Goal: Feedback & Contribution: Contribute content

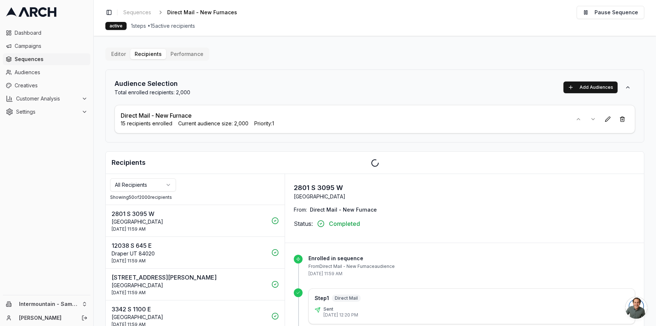
scroll to position [79, 0]
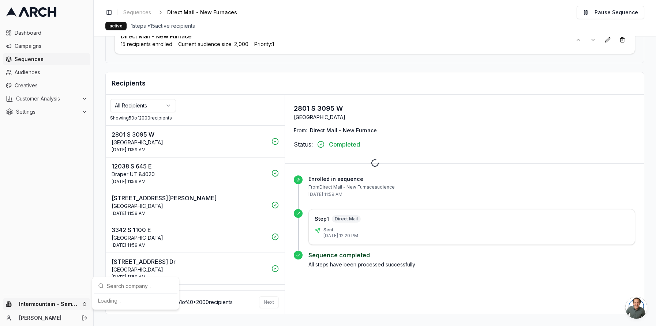
click at [74, 306] on html "Dashboard Campaigns Sequences Audiences Creatives Customer Analysis Settings In…" at bounding box center [328, 163] width 656 height 326
click at [122, 301] on div "Intermountain - Superior Water & Air" at bounding box center [135, 297] width 81 height 19
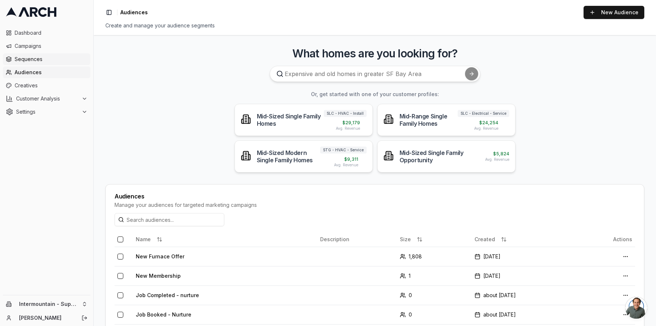
click at [51, 57] on span "Sequences" at bounding box center [51, 59] width 73 height 7
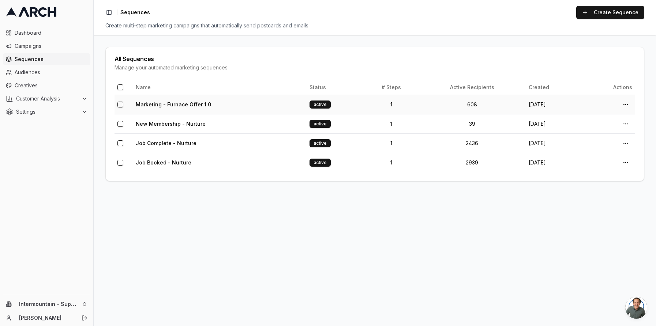
click at [444, 105] on td "608" at bounding box center [471, 104] width 107 height 19
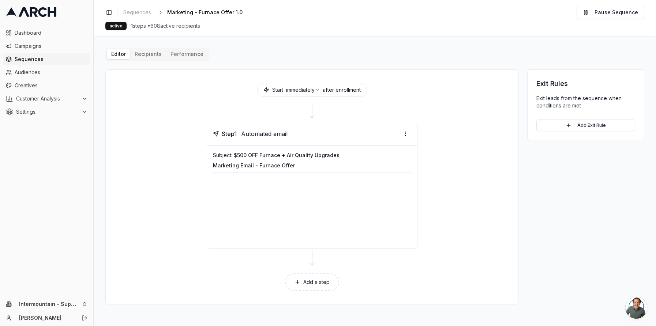
click at [178, 56] on button "Performance" at bounding box center [187, 54] width 42 height 10
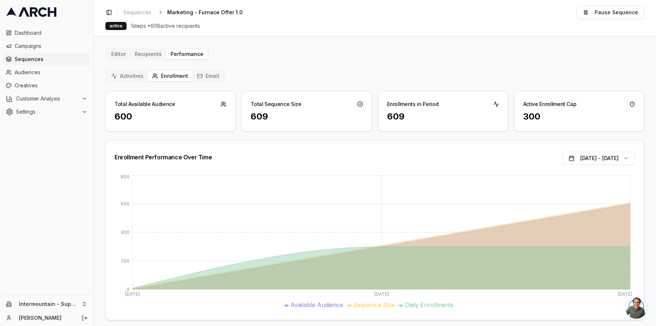
click at [126, 69] on div "Activities Enrollment Email" at bounding box center [165, 75] width 120 height 13
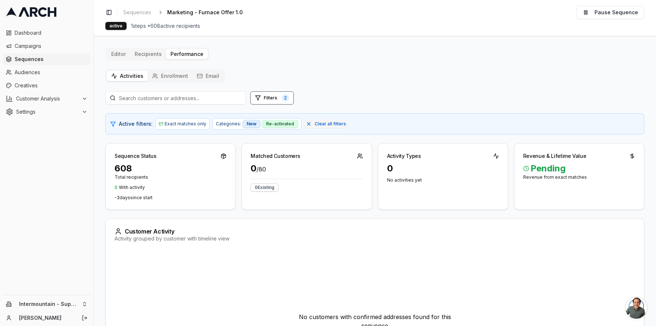
click at [213, 76] on button "Email" at bounding box center [207, 76] width 31 height 10
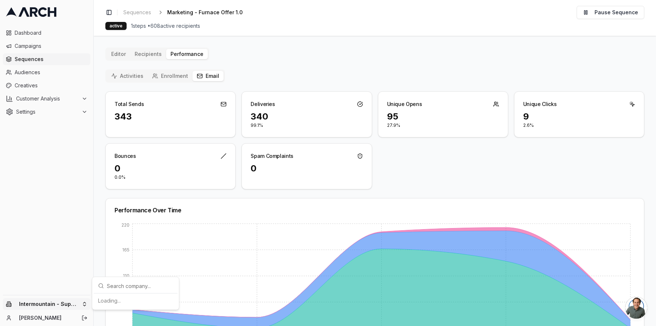
click at [71, 301] on html "Dashboard Campaigns Sequences Audiences Creatives Customer Analysis Settings In…" at bounding box center [328, 163] width 656 height 326
click at [123, 270] on div "Intermountain - Comfort Solutions" at bounding box center [135, 266] width 81 height 19
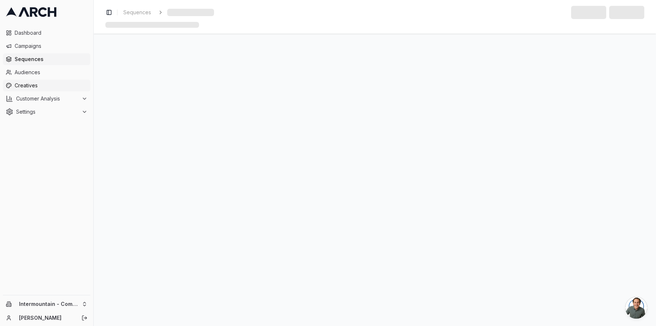
click at [27, 89] on span "Creatives" at bounding box center [51, 85] width 73 height 7
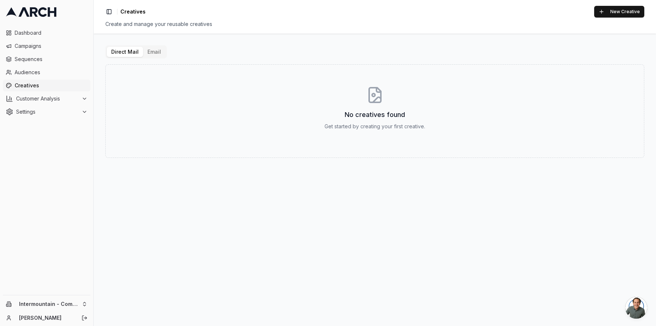
click at [151, 50] on button "Email" at bounding box center [154, 52] width 22 height 10
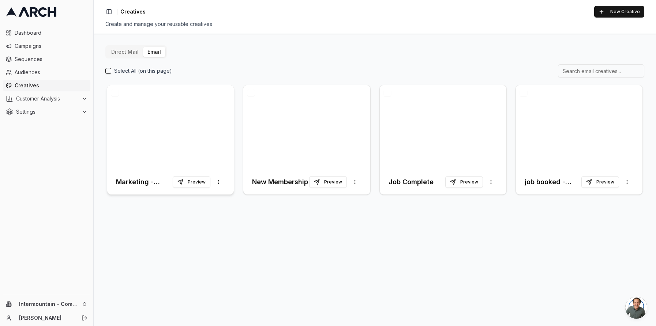
click at [184, 128] on div at bounding box center [170, 127] width 127 height 84
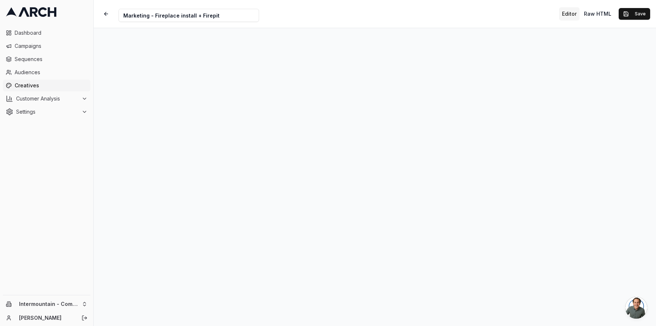
click at [393, 26] on div "Creative Name Marketing - Fireplace install + Firepit Editor Raw HTML Save" at bounding box center [375, 14] width 562 height 28
click at [636, 15] on button "Save" at bounding box center [633, 14] width 31 height 12
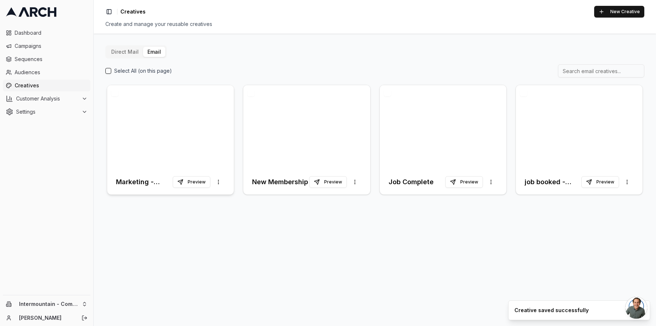
click at [207, 118] on div at bounding box center [170, 127] width 127 height 84
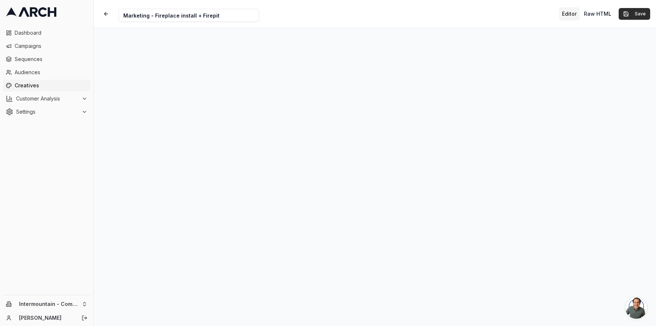
click at [642, 14] on button "Save" at bounding box center [633, 14] width 31 height 12
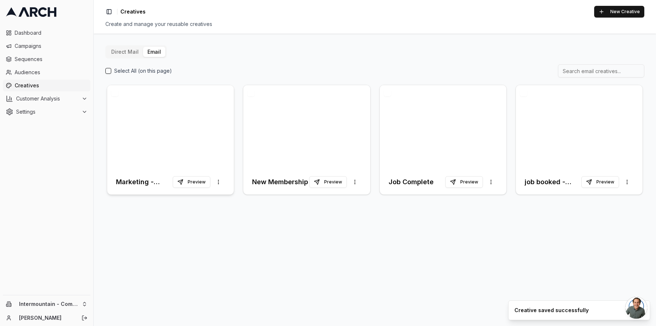
click at [161, 143] on div at bounding box center [170, 127] width 127 height 84
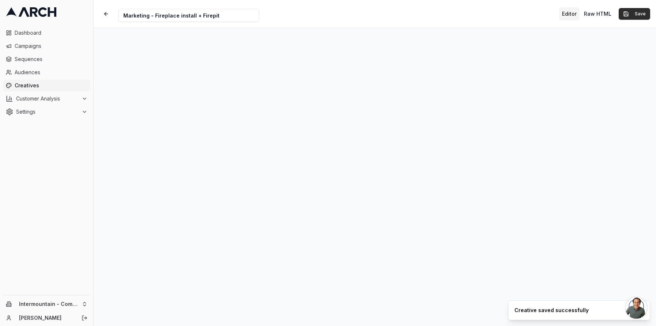
click at [634, 14] on button "Save" at bounding box center [633, 14] width 31 height 12
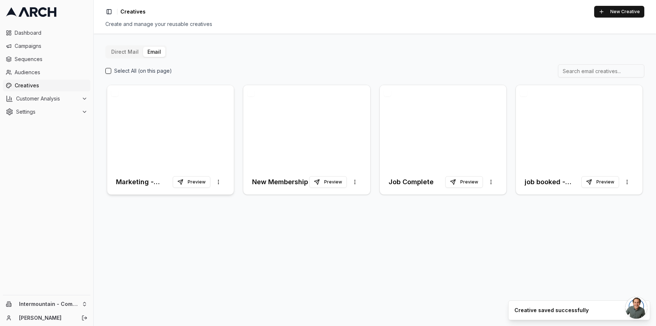
click at [139, 139] on div at bounding box center [170, 127] width 127 height 84
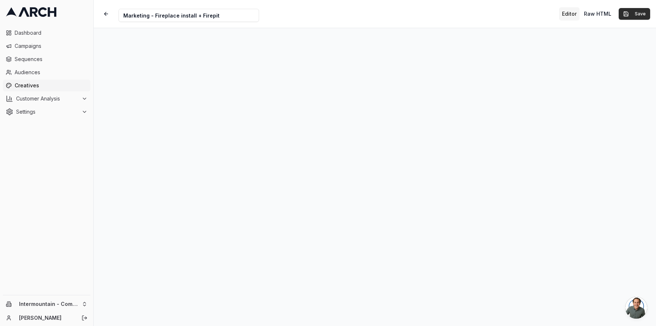
click at [631, 15] on button "Save" at bounding box center [633, 14] width 31 height 12
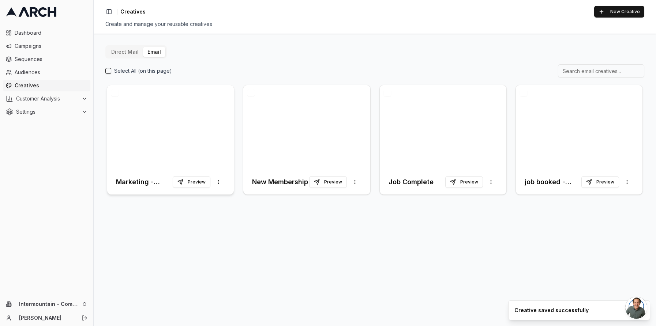
click at [185, 139] on div at bounding box center [170, 127] width 127 height 84
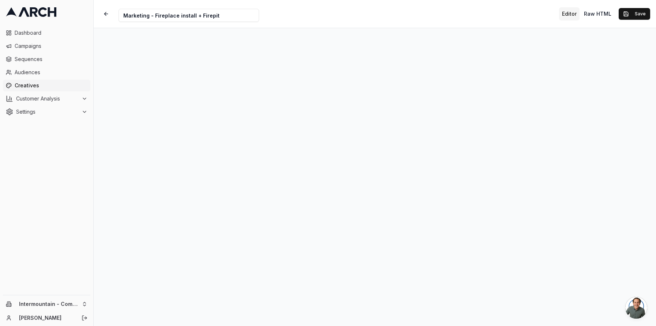
click at [630, 20] on div "Editor Raw HTML Save" at bounding box center [604, 13] width 91 height 13
click at [630, 17] on button "Save" at bounding box center [633, 14] width 31 height 12
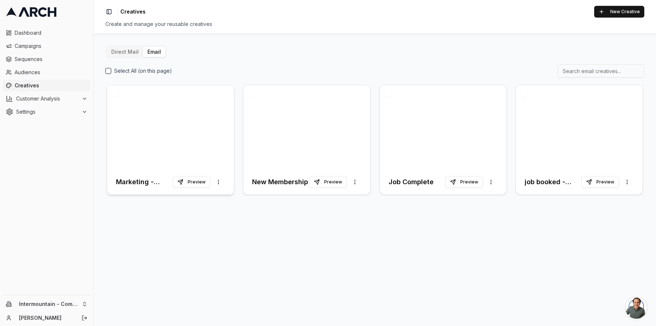
click at [187, 124] on div at bounding box center [170, 127] width 127 height 84
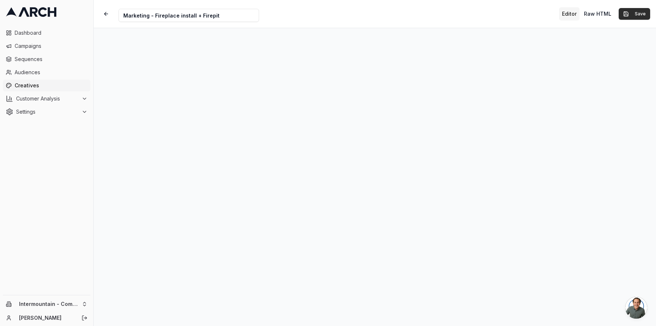
click at [635, 16] on button "Save" at bounding box center [633, 14] width 31 height 12
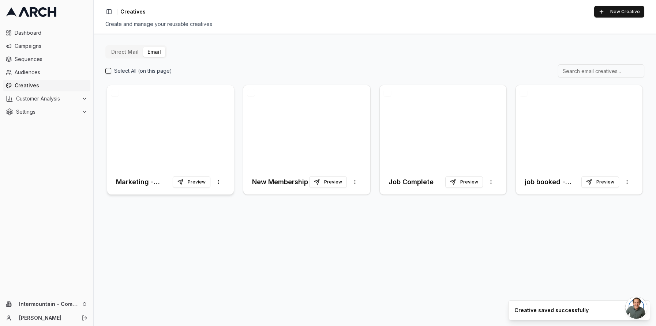
click at [190, 124] on div at bounding box center [170, 127] width 127 height 84
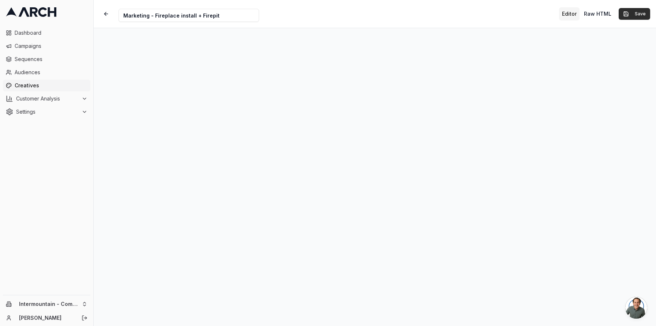
click at [638, 9] on button "Save" at bounding box center [633, 14] width 31 height 12
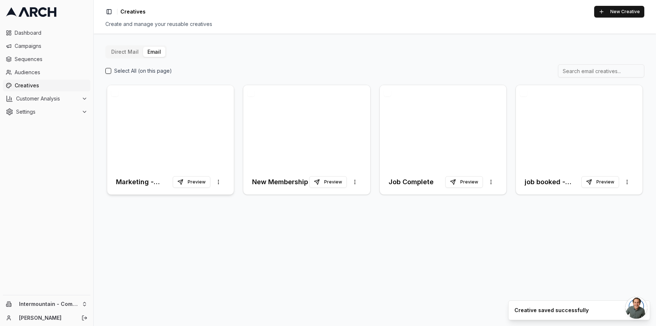
click at [146, 138] on div at bounding box center [170, 127] width 127 height 84
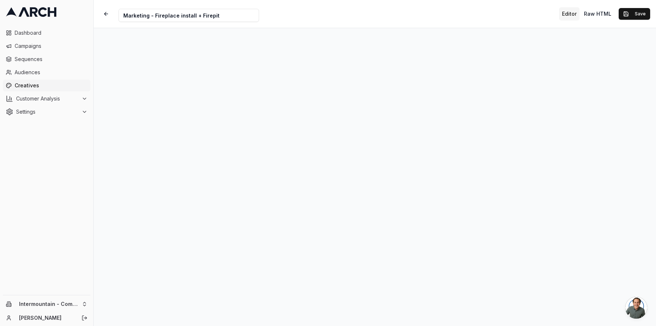
click at [629, 6] on div "Creative Name Marketing - Fireplace install + Firepit Editor Raw HTML Save" at bounding box center [375, 14] width 562 height 28
click at [629, 20] on div "Editor Raw HTML Save" at bounding box center [604, 13] width 91 height 13
click at [633, 13] on button "Save" at bounding box center [633, 14] width 31 height 12
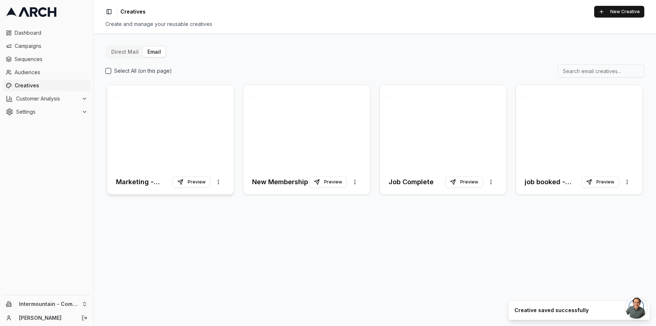
click at [155, 132] on div at bounding box center [170, 127] width 127 height 84
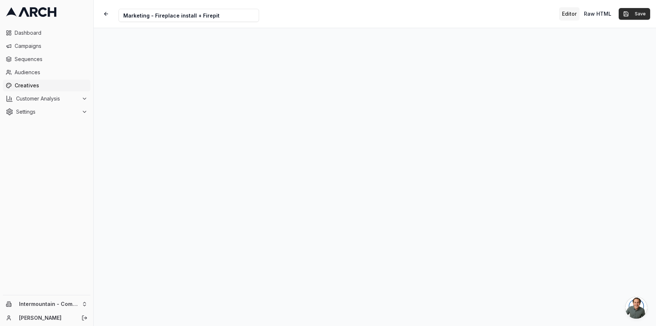
click at [640, 17] on button "Save" at bounding box center [633, 14] width 31 height 12
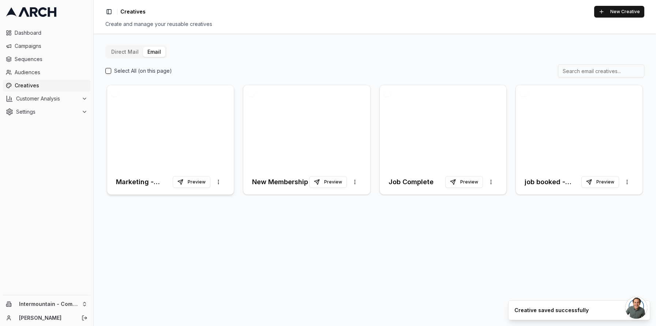
click at [200, 123] on div at bounding box center [170, 127] width 127 height 84
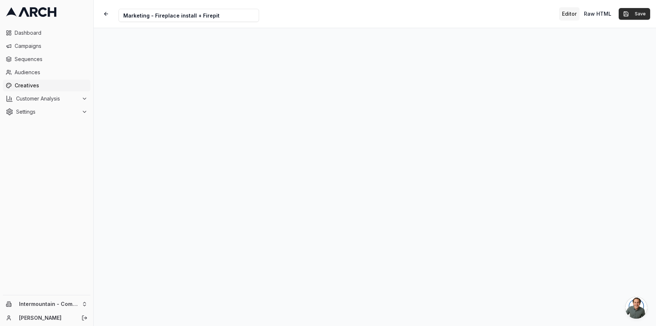
click at [636, 18] on button "Save" at bounding box center [633, 14] width 31 height 12
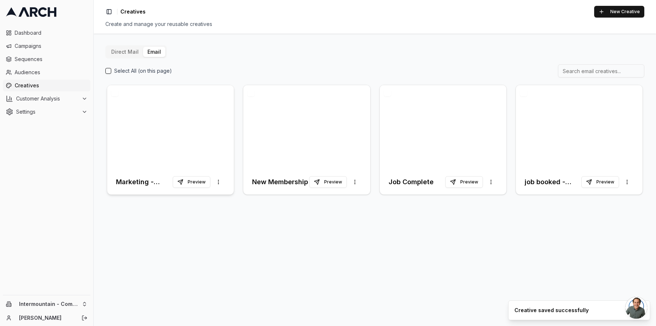
click at [165, 131] on div at bounding box center [170, 127] width 127 height 84
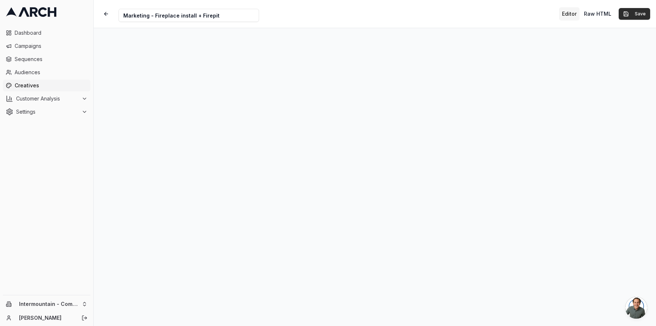
click at [641, 18] on button "Save" at bounding box center [633, 14] width 31 height 12
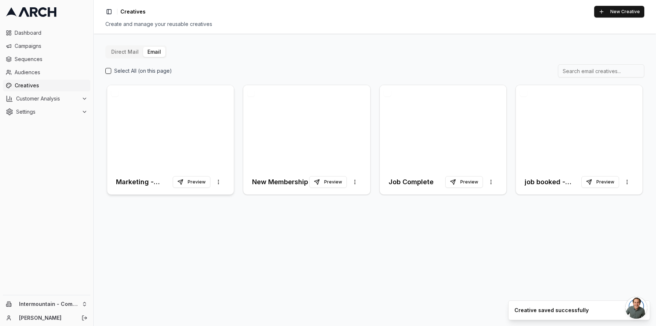
click at [182, 122] on div at bounding box center [170, 127] width 127 height 84
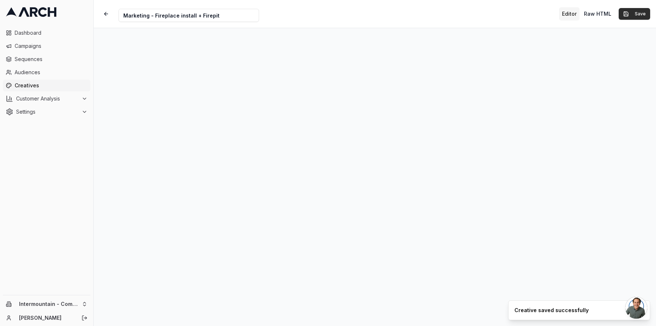
click at [633, 15] on button "Save" at bounding box center [633, 14] width 31 height 12
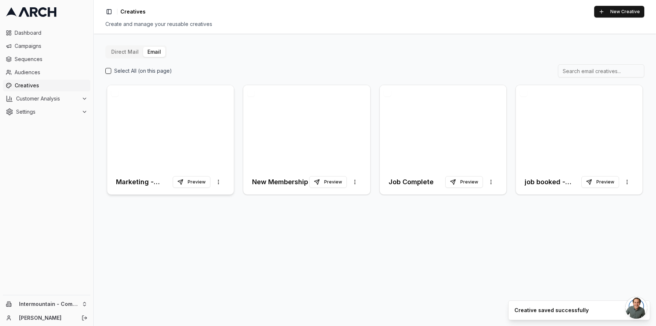
click at [166, 118] on div at bounding box center [170, 127] width 127 height 84
click at [162, 144] on div at bounding box center [170, 127] width 127 height 84
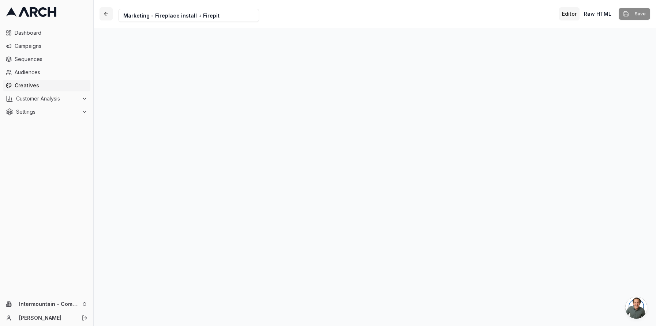
click at [106, 15] on button "button" at bounding box center [105, 13] width 13 height 13
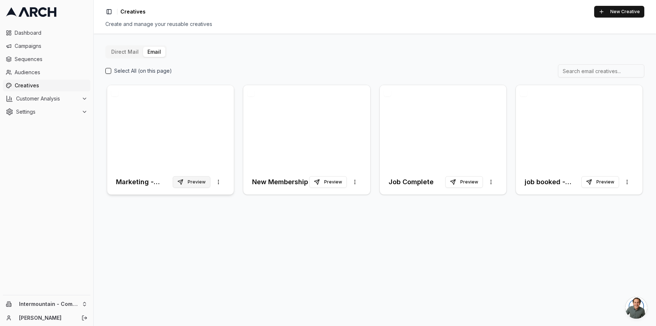
click at [199, 183] on button "Preview" at bounding box center [192, 182] width 38 height 12
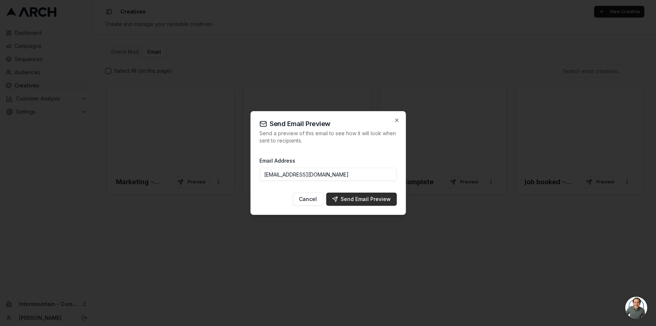
click at [352, 201] on div "Send Email Preview" at bounding box center [361, 199] width 59 height 7
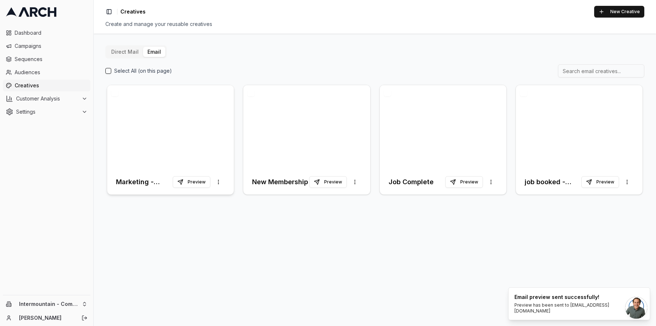
click at [176, 120] on div at bounding box center [170, 127] width 127 height 84
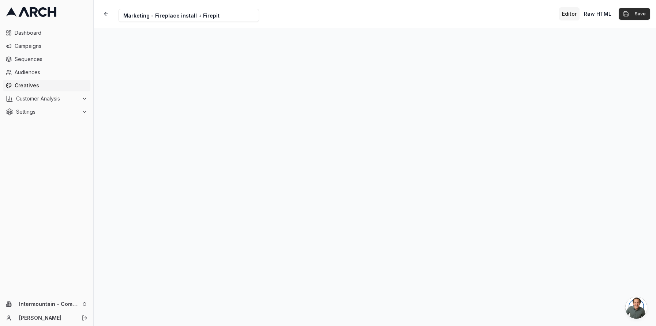
click at [635, 13] on button "Save" at bounding box center [633, 14] width 31 height 12
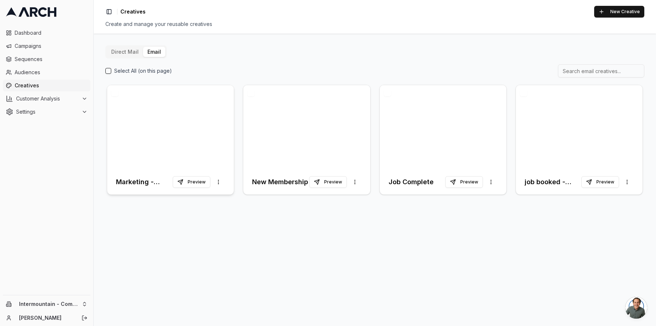
click at [210, 137] on div at bounding box center [170, 127] width 127 height 84
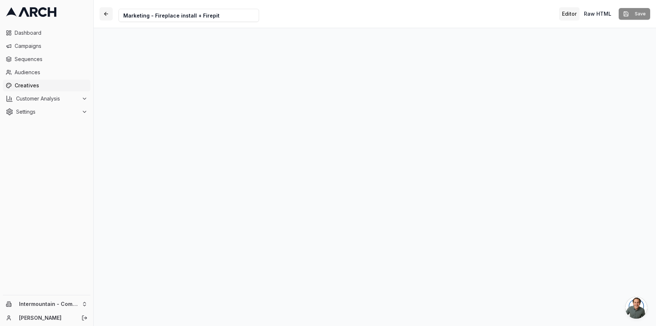
click at [106, 13] on button "button" at bounding box center [105, 13] width 13 height 13
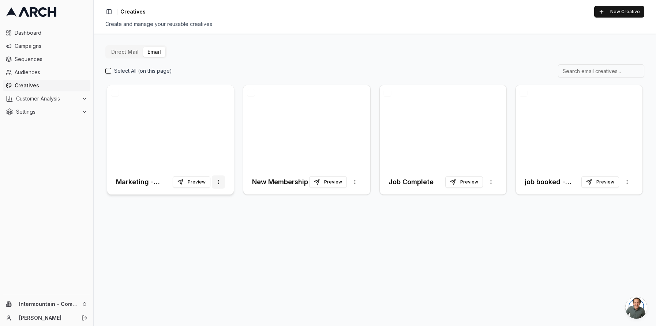
click at [219, 184] on html "Dashboard Campaigns Sequences Audiences Creatives Customer Analysis Settings In…" at bounding box center [328, 163] width 656 height 326
click at [227, 212] on html "Dashboard Campaigns Sequences Audiences Creatives Customer Analysis Settings In…" at bounding box center [328, 163] width 656 height 326
click at [198, 108] on div at bounding box center [170, 127] width 127 height 84
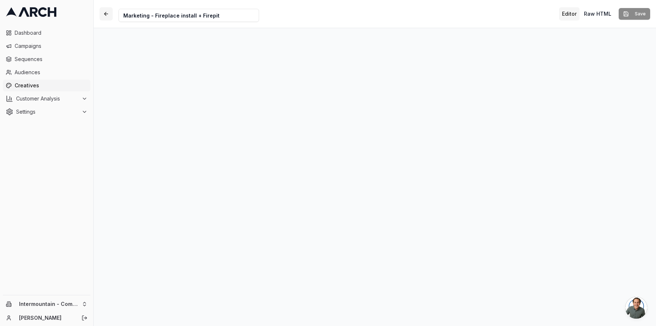
click at [107, 14] on button "button" at bounding box center [105, 13] width 13 height 13
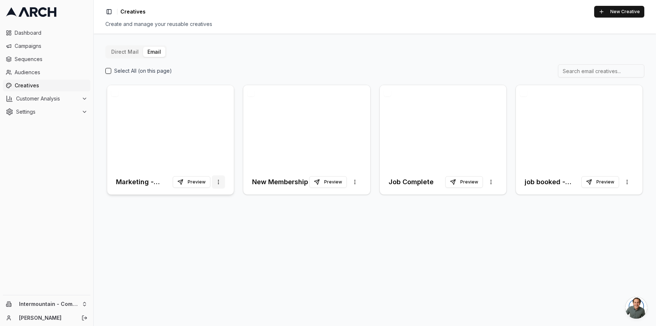
click at [220, 184] on html "Dashboard Campaigns Sequences Audiences Creatives Customer Analysis Settings In…" at bounding box center [328, 163] width 656 height 326
click at [212, 197] on span "Duplicate" at bounding box center [206, 197] width 23 height 7
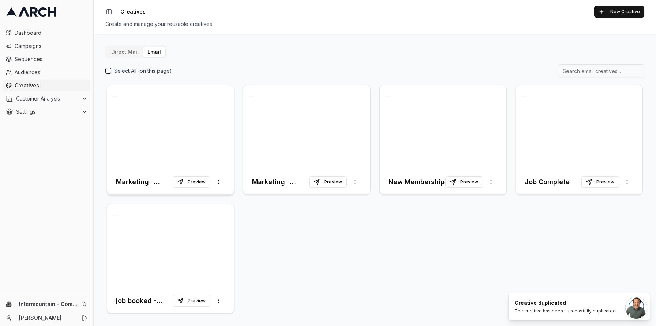
click at [199, 120] on div at bounding box center [170, 127] width 127 height 84
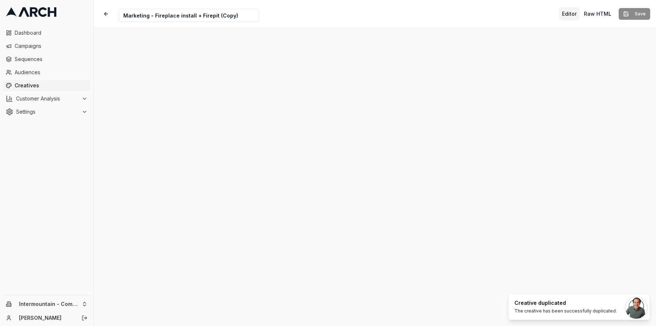
click at [233, 18] on input "Marketing - Fireplace install + Firepit (Copy)" at bounding box center [188, 15] width 140 height 13
drag, startPoint x: 234, startPoint y: 18, endPoint x: 216, endPoint y: 18, distance: 18.3
click at [216, 18] on input "Marketing - Fireplace install + Firepit (Copy)" at bounding box center [188, 15] width 140 height 13
type input "Marketing - Fireplace install + Firepit #2"
click at [494, 11] on div "Creative Name Marketing - Fireplace install + Firepit #2 Editor Raw HTML Save" at bounding box center [375, 14] width 562 height 28
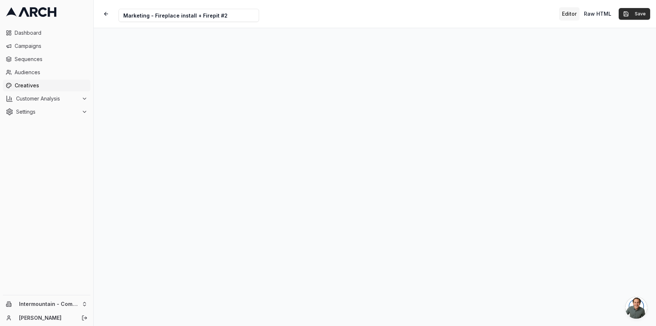
click at [643, 15] on button "Save" at bounding box center [633, 14] width 31 height 12
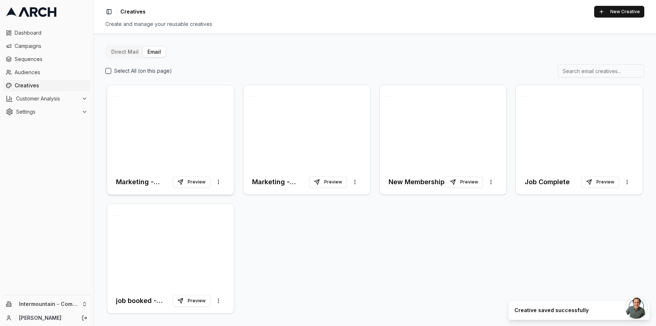
click at [171, 114] on div at bounding box center [170, 127] width 127 height 84
click at [161, 126] on div at bounding box center [170, 127] width 127 height 84
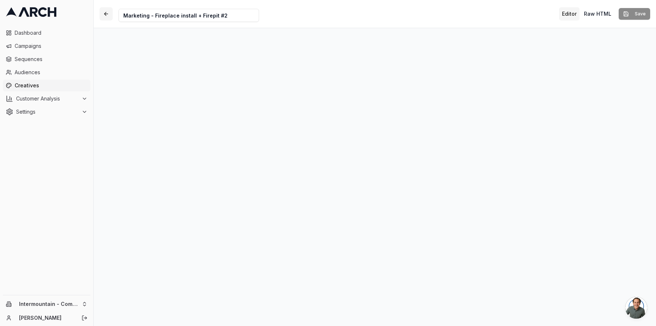
click at [105, 18] on button "button" at bounding box center [105, 13] width 13 height 13
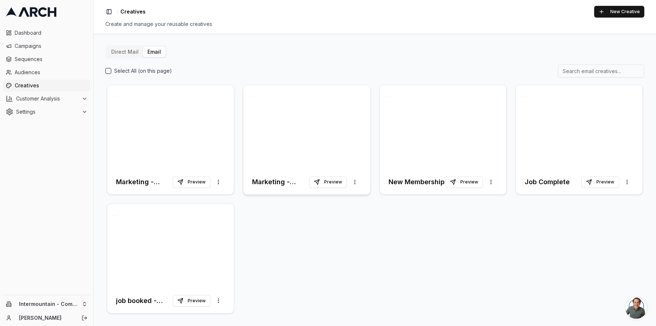
click at [287, 125] on div at bounding box center [306, 127] width 127 height 84
click at [344, 143] on div at bounding box center [306, 127] width 127 height 84
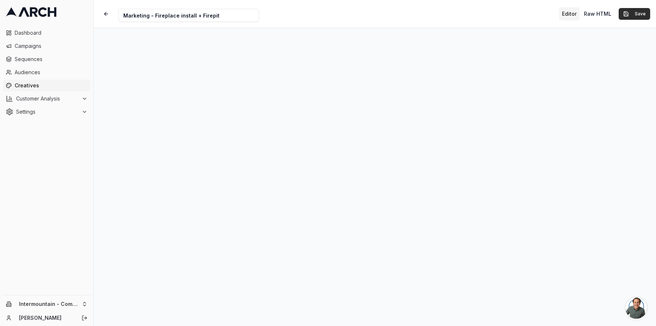
click at [626, 15] on button "Save" at bounding box center [633, 14] width 31 height 12
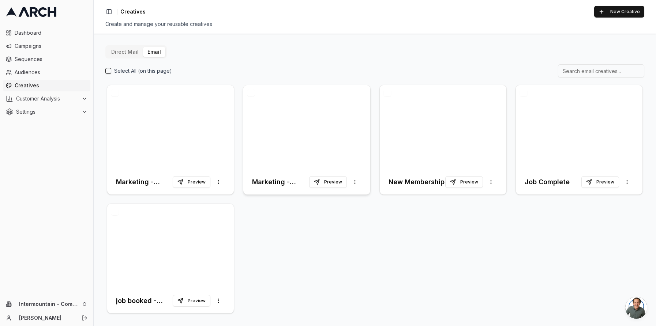
click at [277, 118] on div at bounding box center [306, 127] width 127 height 84
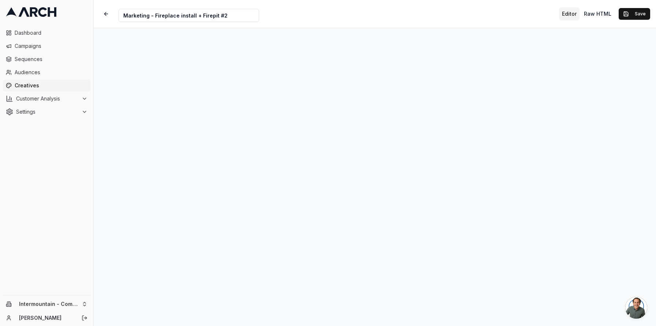
click at [430, 13] on div "Creative Name Marketing - Fireplace install + Firepit #2 Editor Raw HTML Save" at bounding box center [375, 14] width 562 height 28
click at [626, 16] on button "Save" at bounding box center [633, 14] width 31 height 12
click at [640, 13] on div "Editor Raw HTML Saving..." at bounding box center [601, 13] width 98 height 13
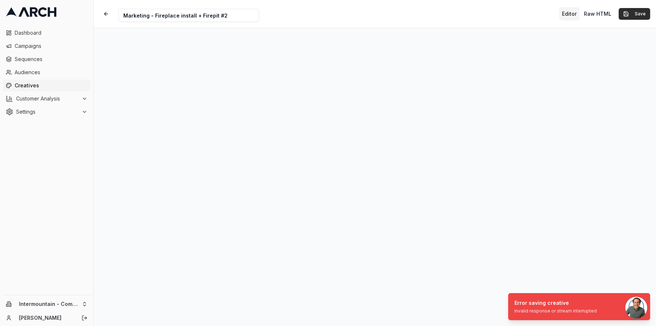
click at [632, 11] on button "Save" at bounding box center [633, 14] width 31 height 12
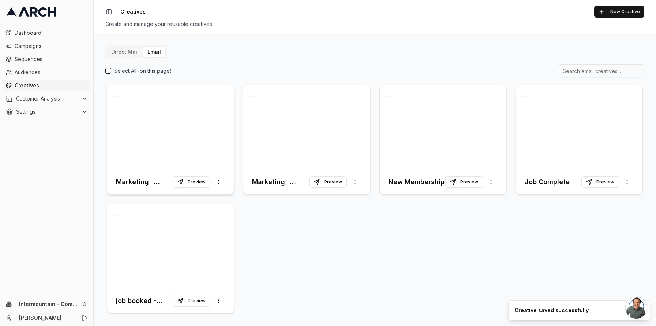
click at [185, 128] on div at bounding box center [170, 127] width 127 height 84
click at [206, 107] on div at bounding box center [170, 127] width 127 height 84
click at [170, 119] on div at bounding box center [170, 127] width 127 height 84
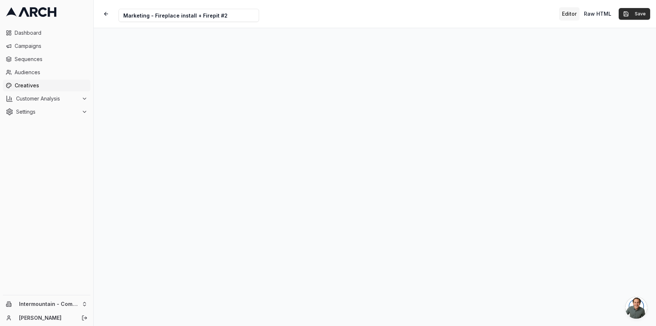
click at [641, 14] on button "Save" at bounding box center [633, 14] width 31 height 12
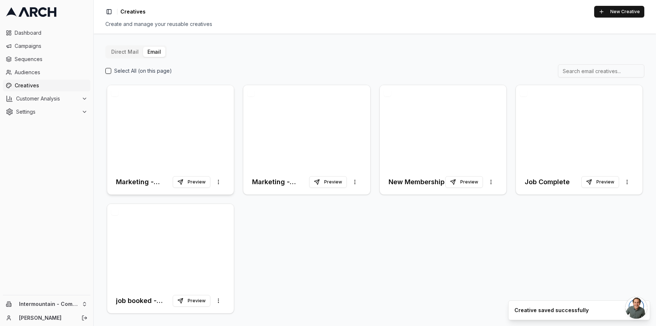
click at [172, 125] on div at bounding box center [170, 127] width 127 height 84
click at [185, 111] on div at bounding box center [170, 127] width 127 height 84
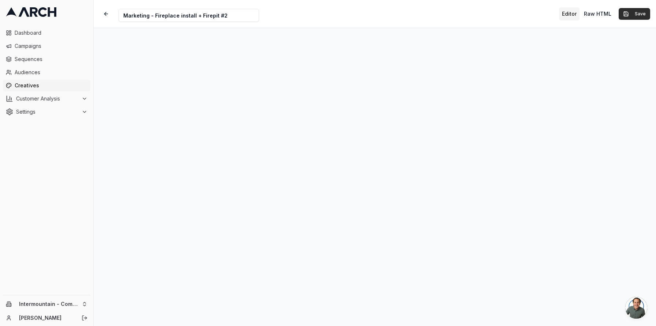
click at [631, 15] on button "Save" at bounding box center [633, 14] width 31 height 12
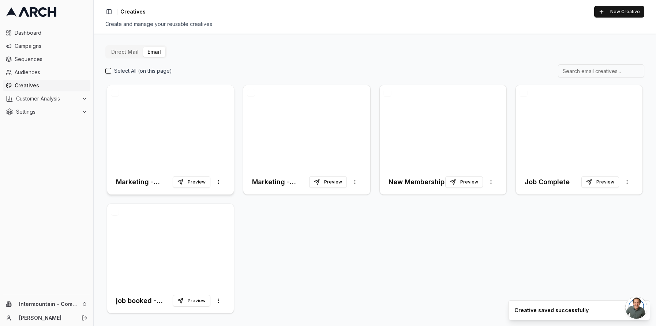
click at [179, 126] on div at bounding box center [170, 127] width 127 height 84
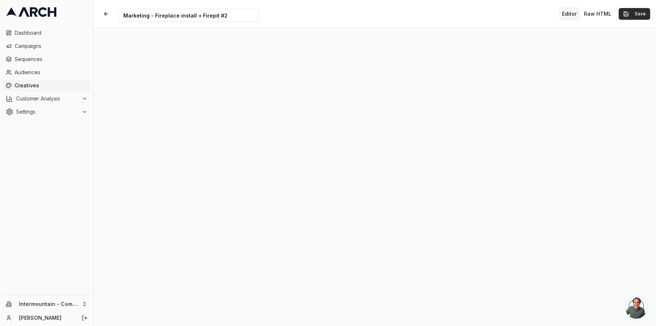
click at [636, 16] on button "Save" at bounding box center [633, 14] width 31 height 12
click at [629, 12] on button "Save" at bounding box center [633, 14] width 31 height 12
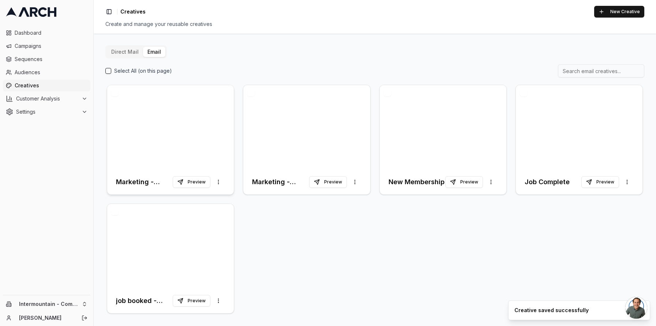
click at [194, 128] on div at bounding box center [170, 127] width 127 height 84
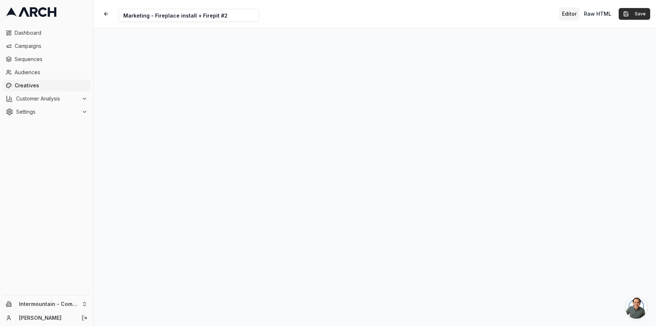
click at [643, 17] on button "Save" at bounding box center [633, 14] width 31 height 12
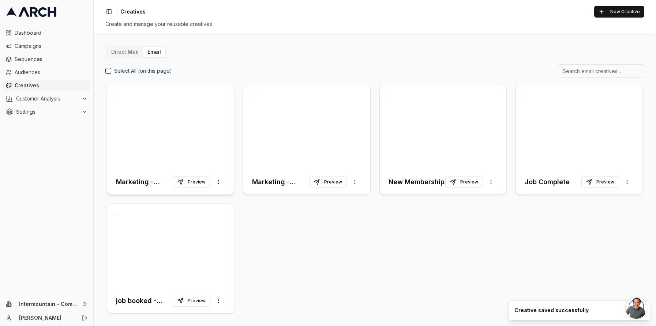
click at [137, 129] on div at bounding box center [170, 127] width 127 height 84
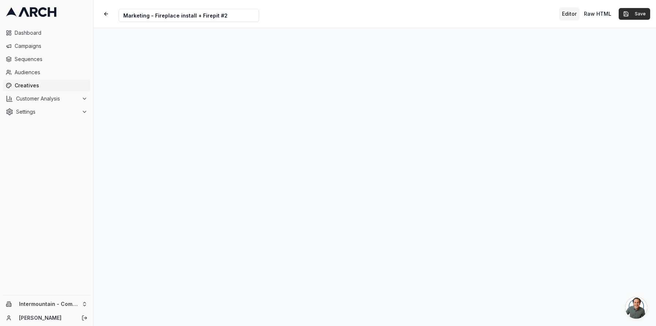
click at [628, 16] on button "Save" at bounding box center [633, 14] width 31 height 12
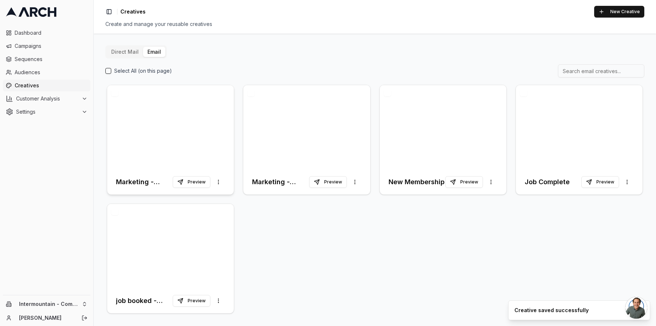
click at [188, 118] on div at bounding box center [170, 127] width 127 height 84
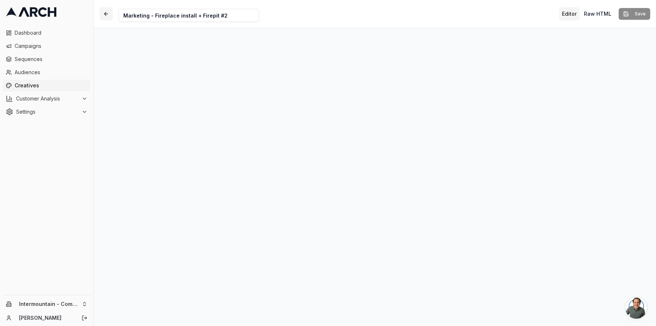
click at [110, 16] on button "button" at bounding box center [105, 13] width 13 height 13
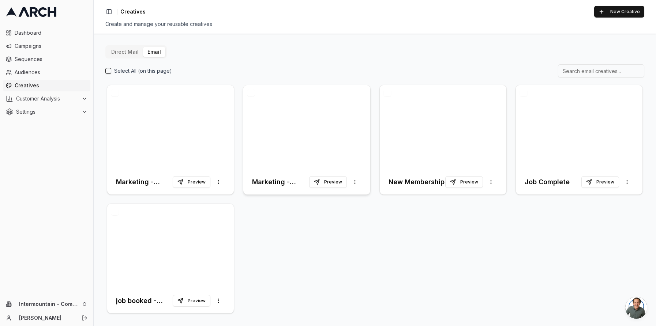
click at [283, 112] on div at bounding box center [306, 127] width 127 height 84
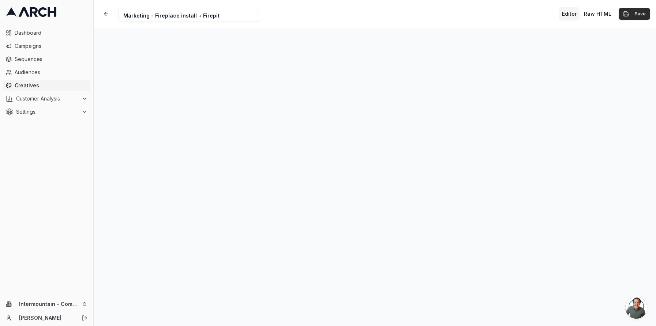
click at [633, 14] on button "Save" at bounding box center [633, 14] width 31 height 12
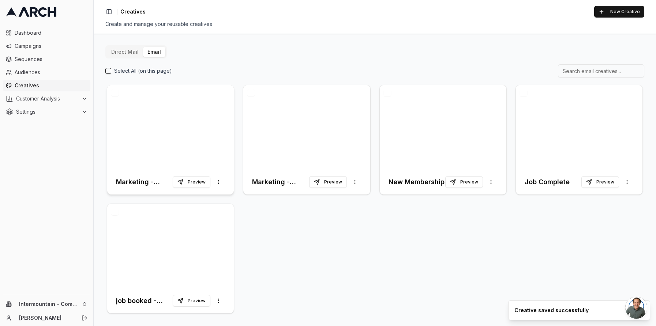
click at [187, 121] on div at bounding box center [170, 127] width 127 height 84
click at [213, 109] on div at bounding box center [170, 127] width 127 height 84
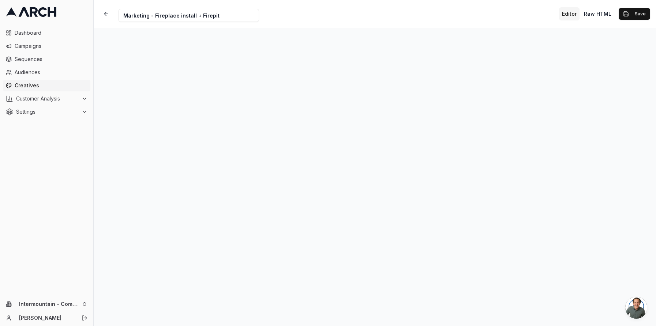
click at [642, 7] on div "Creative Name Marketing - Fireplace install + Firepit Editor Raw HTML Save" at bounding box center [375, 14] width 562 height 28
click at [639, 13] on button "Save" at bounding box center [633, 14] width 31 height 12
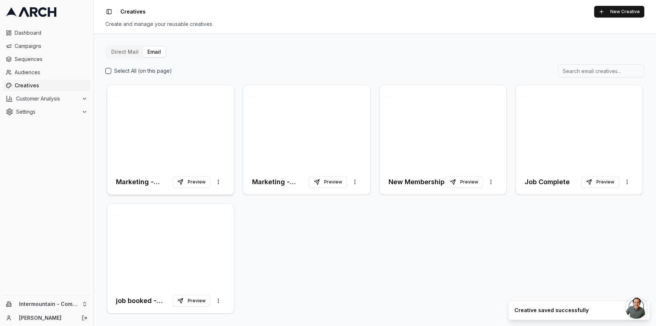
click at [192, 119] on div at bounding box center [170, 127] width 127 height 84
click at [224, 114] on div at bounding box center [170, 127] width 127 height 84
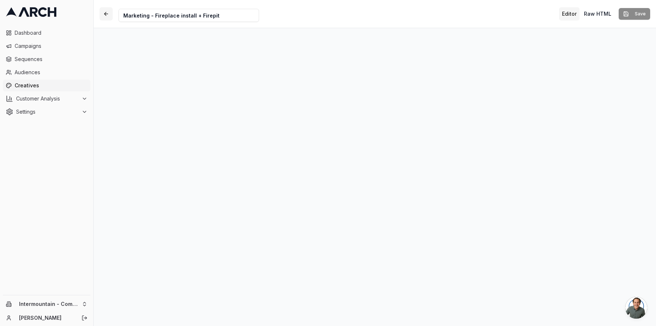
click at [104, 14] on button "button" at bounding box center [105, 13] width 13 height 13
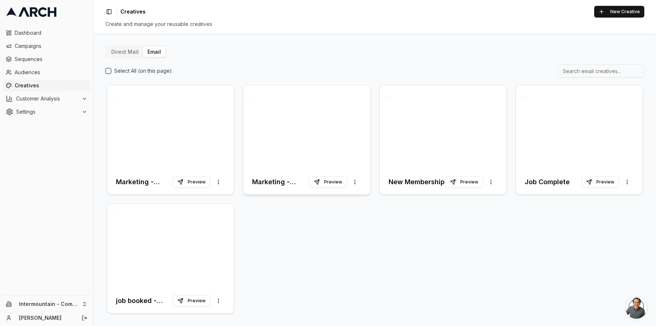
click at [262, 100] on div at bounding box center [306, 127] width 127 height 84
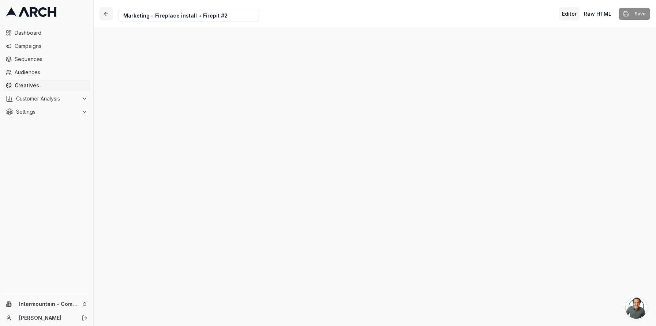
click at [108, 18] on button "button" at bounding box center [105, 13] width 13 height 13
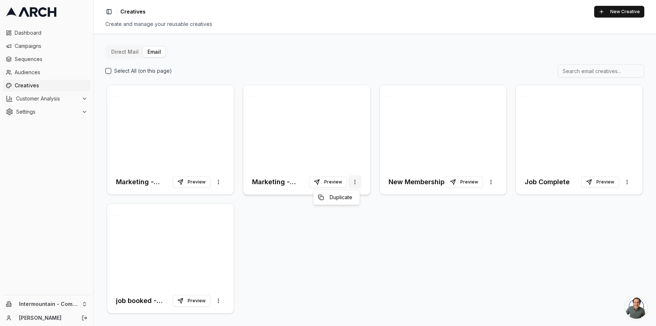
click at [356, 183] on html "Dashboard Campaigns Sequences Audiences Creatives Customer Analysis Settings In…" at bounding box center [328, 163] width 656 height 326
click at [341, 199] on span "Duplicate" at bounding box center [340, 197] width 23 height 7
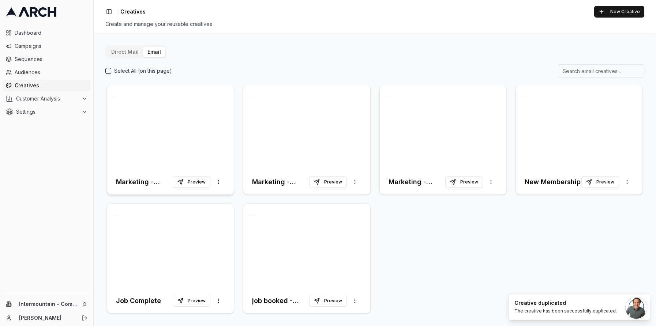
click at [121, 97] on div at bounding box center [170, 127] width 127 height 84
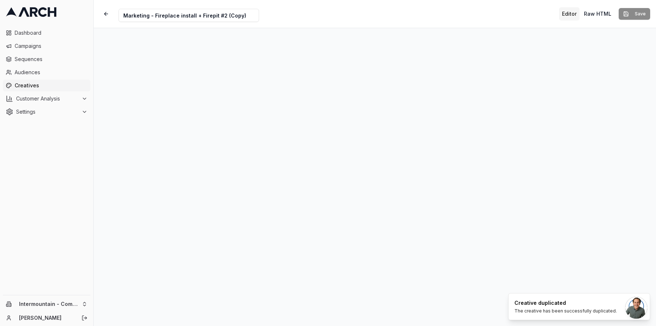
click at [240, 14] on input "Marketing - Fireplace install + Firepit #2 (Copy)" at bounding box center [188, 15] width 140 height 13
click at [124, 15] on input "Marketing - Fireplace install + Firepit #3" at bounding box center [188, 15] width 140 height 13
type input "3 - Marketing - Fireplace install + Firepit #3"
click at [631, 14] on button "Save" at bounding box center [633, 14] width 31 height 12
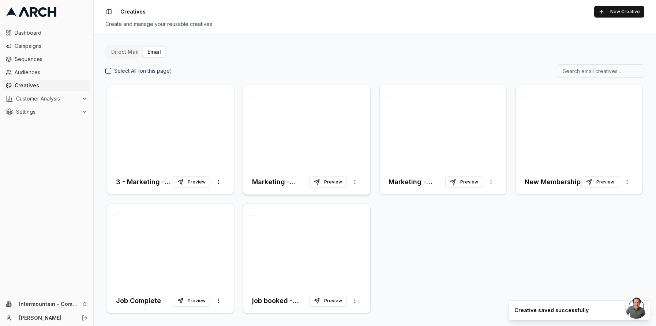
click at [342, 126] on div at bounding box center [306, 127] width 127 height 84
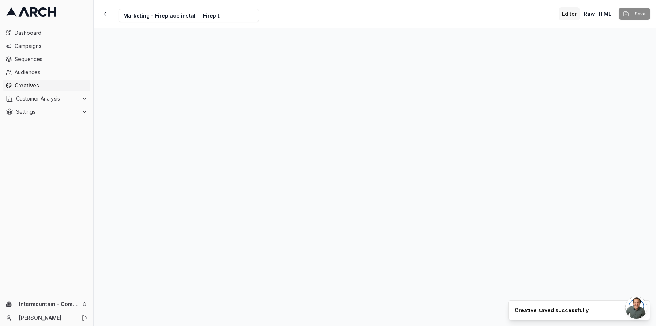
click at [124, 15] on input "Marketing - Fireplace install + Firepit" at bounding box center [188, 15] width 140 height 13
type input "1 - Marketing - Fireplace install + Firepit"
click at [639, 13] on button "Save" at bounding box center [633, 14] width 31 height 12
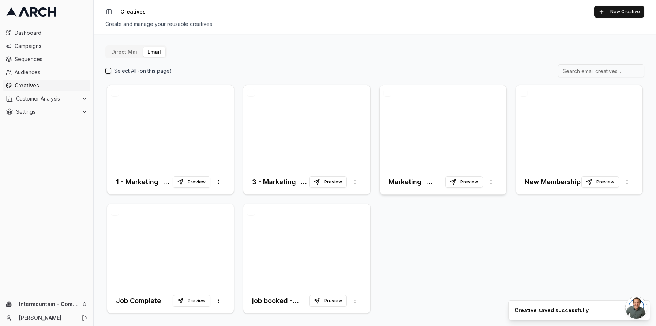
click at [442, 133] on div at bounding box center [443, 127] width 127 height 84
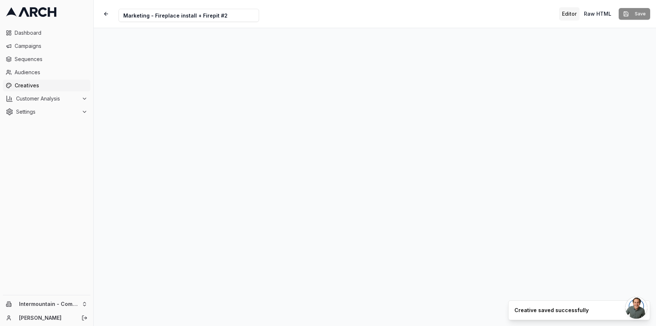
click at [121, 15] on input "Marketing - Fireplace install + Firepit #2" at bounding box center [188, 15] width 140 height 13
type input "2 - Marketing - Fireplace install + Firepit #2"
click at [645, 15] on button "Save" at bounding box center [633, 14] width 31 height 12
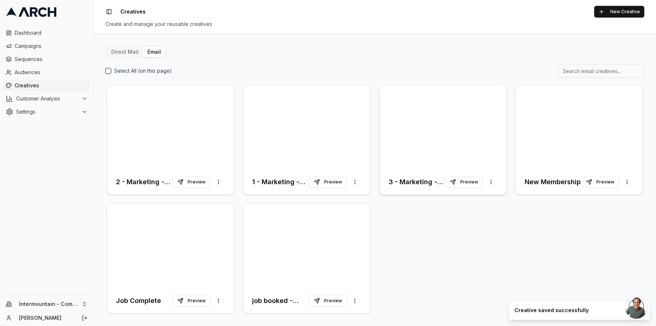
click at [423, 134] on div at bounding box center [443, 127] width 127 height 84
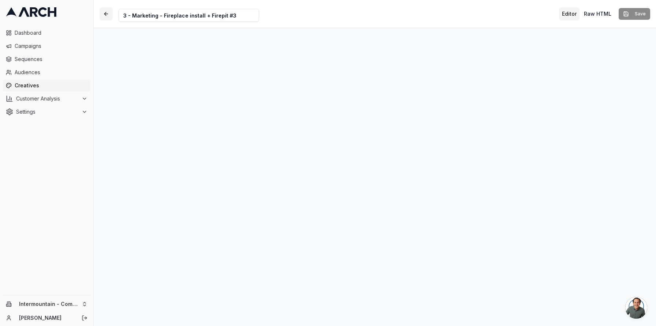
click at [107, 14] on button "button" at bounding box center [105, 13] width 13 height 13
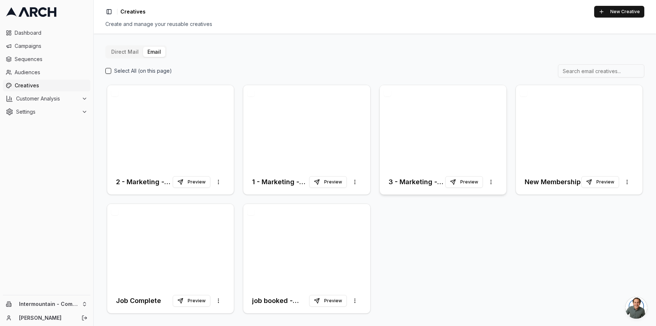
click at [413, 112] on div at bounding box center [443, 127] width 127 height 84
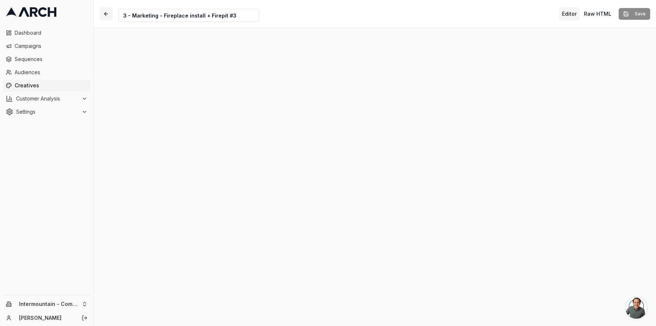
click at [104, 12] on button "button" at bounding box center [105, 13] width 13 height 13
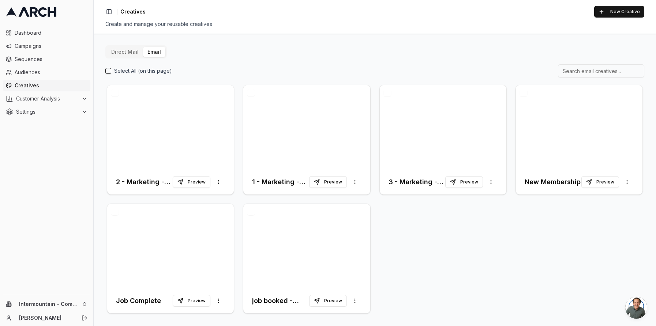
click at [385, 93] on button "button" at bounding box center [387, 92] width 7 height 7
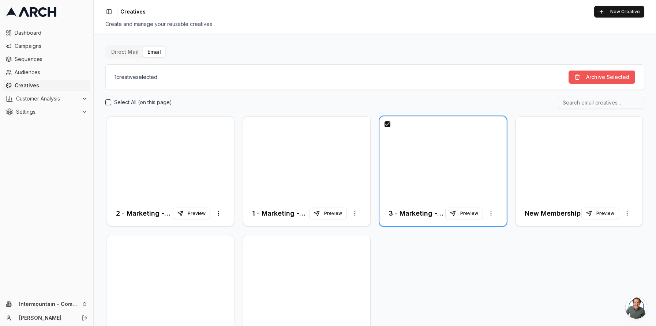
click at [617, 78] on button "Archive Selected" at bounding box center [601, 77] width 67 height 13
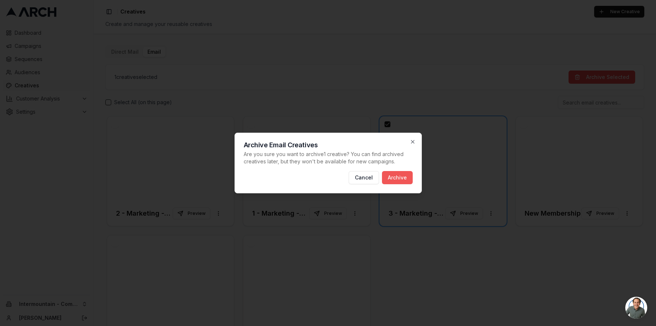
click at [410, 182] on button "Archive" at bounding box center [397, 177] width 31 height 13
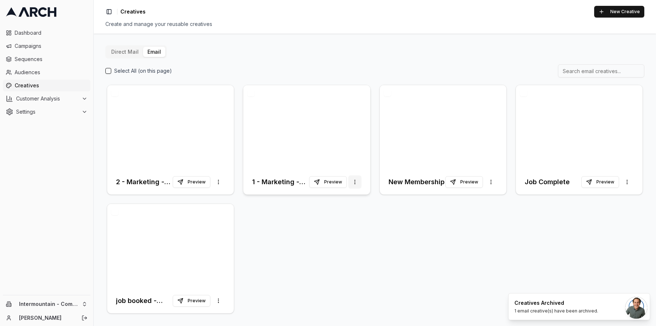
click at [354, 184] on html "Dashboard Campaigns Sequences Audiences Creatives Customer Analysis Settings In…" at bounding box center [328, 163] width 656 height 326
click at [347, 197] on span "Duplicate" at bounding box center [340, 197] width 23 height 7
click at [160, 122] on div at bounding box center [170, 127] width 127 height 84
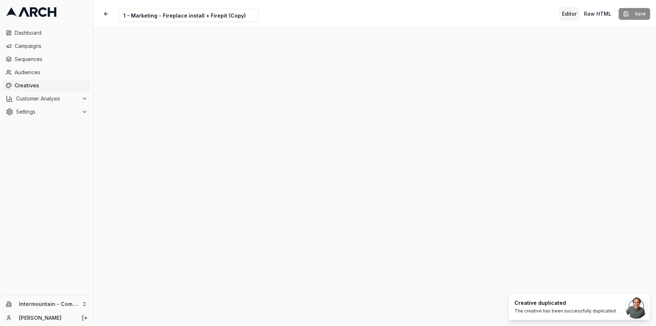
click at [125, 16] on input "1 - Marketing - Fireplace install + Firepit (Copy)" at bounding box center [188, 15] width 140 height 13
click at [247, 15] on input "3 - Marketing - Fireplace install + Firepit (Copy)" at bounding box center [188, 15] width 140 height 13
type input "3 - Marketing - Fireplace install + Firepit #3"
click at [632, 13] on button "Save" at bounding box center [633, 14] width 31 height 12
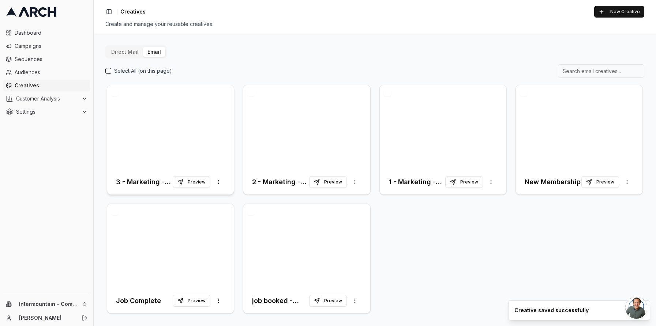
click at [178, 127] on div at bounding box center [170, 127] width 127 height 84
click at [332, 98] on div at bounding box center [306, 127] width 127 height 84
click at [286, 139] on div at bounding box center [306, 127] width 127 height 84
click at [292, 131] on div at bounding box center [306, 127] width 127 height 84
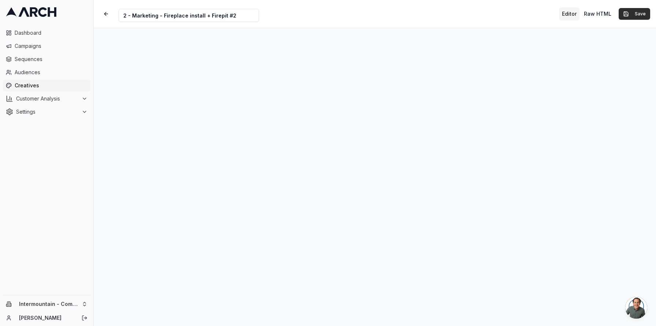
click at [634, 16] on button "Save" at bounding box center [633, 14] width 31 height 12
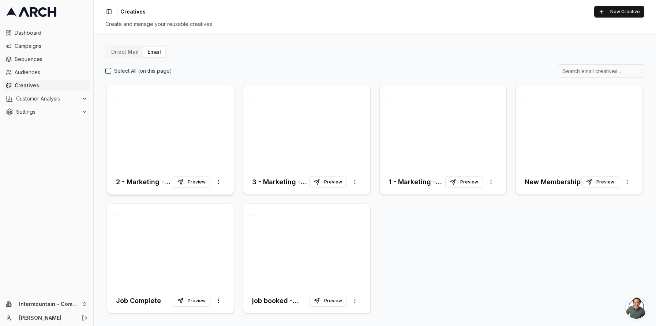
click at [202, 113] on div at bounding box center [170, 127] width 127 height 84
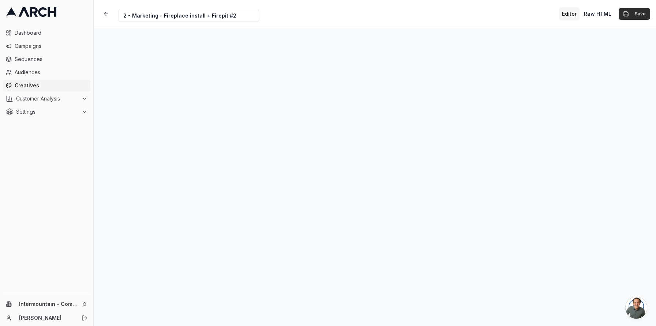
click at [632, 15] on button "Save" at bounding box center [633, 14] width 31 height 12
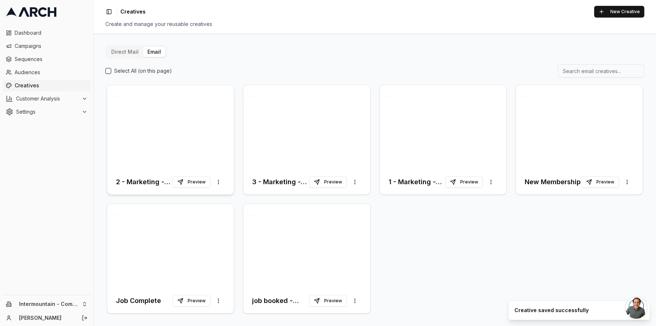
click at [184, 127] on div at bounding box center [170, 127] width 127 height 84
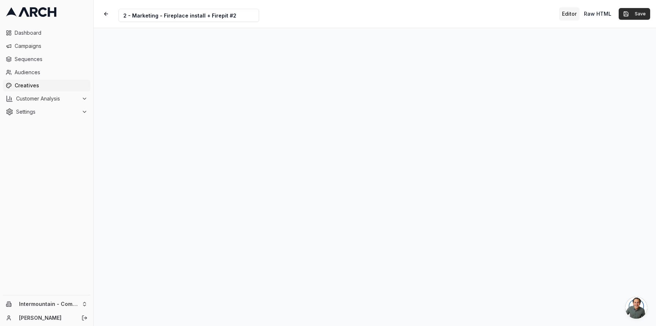
click at [634, 12] on button "Save" at bounding box center [633, 14] width 31 height 12
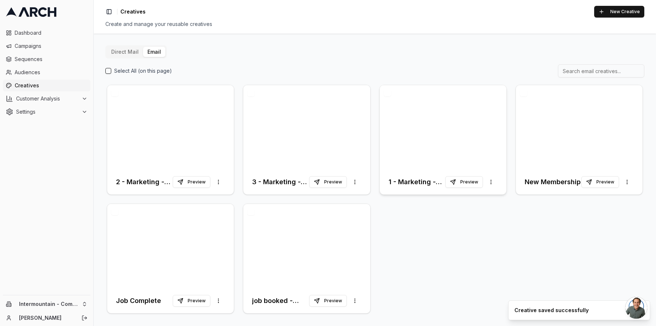
click at [429, 139] on div at bounding box center [443, 127] width 127 height 84
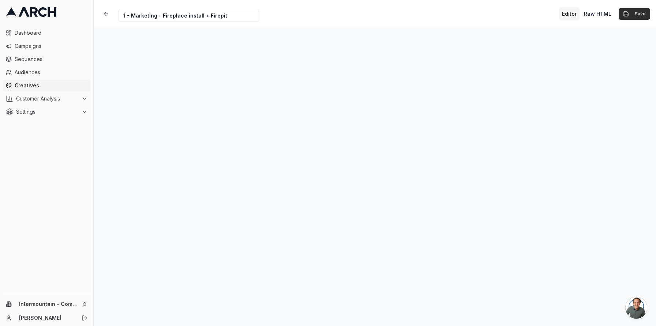
click at [643, 15] on button "Save" at bounding box center [633, 14] width 31 height 12
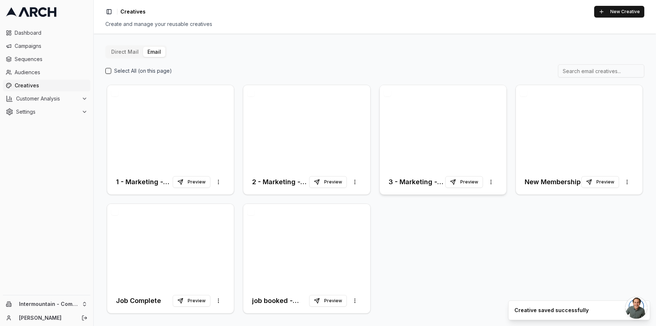
click at [455, 104] on div at bounding box center [443, 127] width 127 height 84
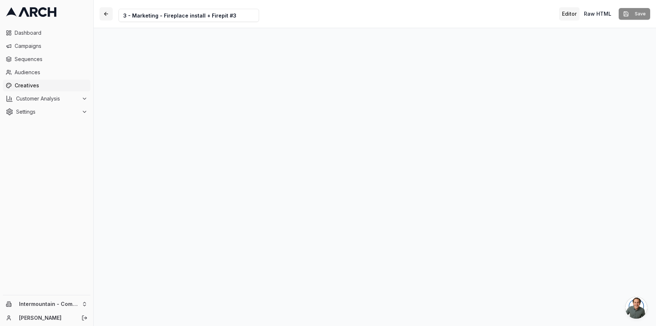
click at [109, 16] on button "button" at bounding box center [105, 13] width 13 height 13
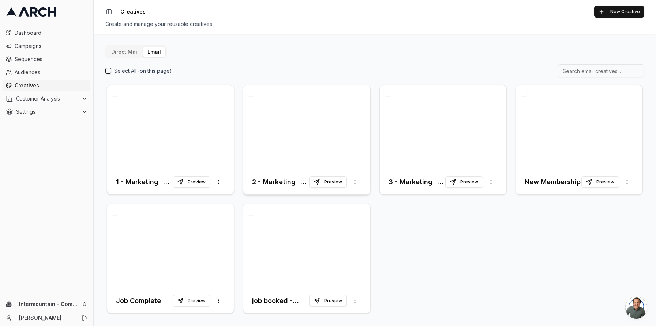
click at [329, 140] on div at bounding box center [306, 127] width 127 height 84
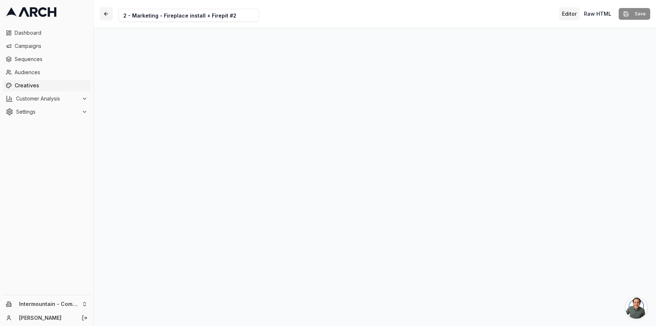
click at [107, 16] on button "button" at bounding box center [105, 13] width 13 height 13
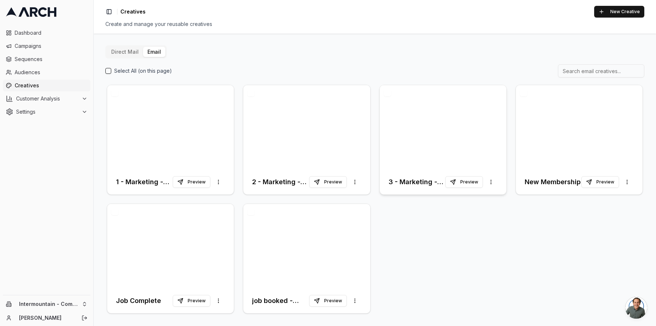
click at [459, 123] on div at bounding box center [443, 127] width 127 height 84
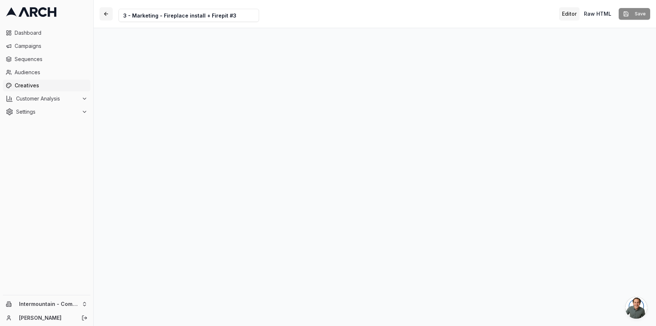
click at [102, 15] on button "button" at bounding box center [105, 13] width 13 height 13
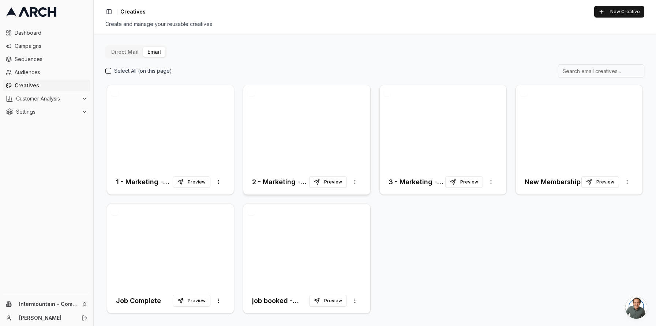
click at [337, 112] on div at bounding box center [306, 127] width 127 height 84
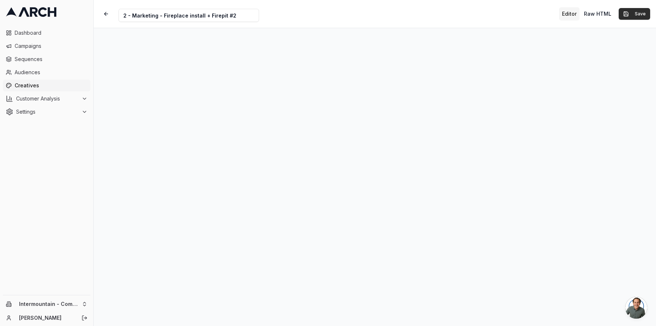
click at [633, 18] on button "Save" at bounding box center [633, 14] width 31 height 12
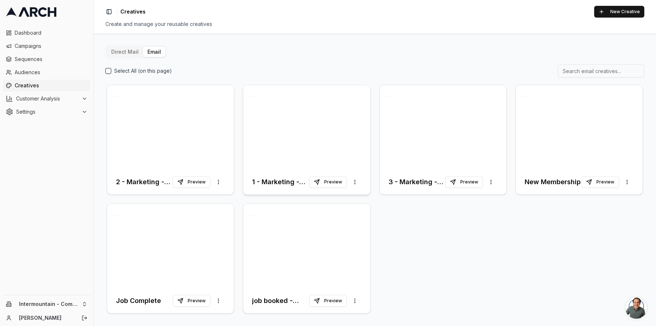
click at [290, 120] on div at bounding box center [306, 127] width 127 height 84
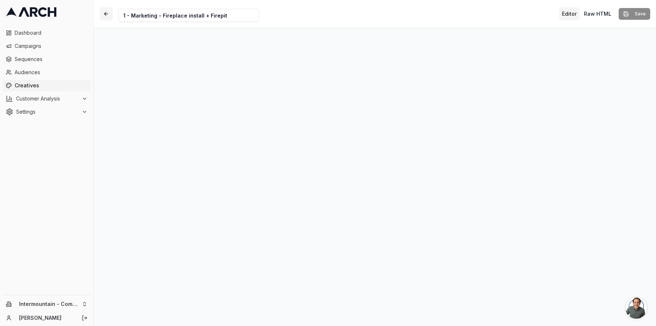
click at [107, 15] on button "button" at bounding box center [105, 13] width 13 height 13
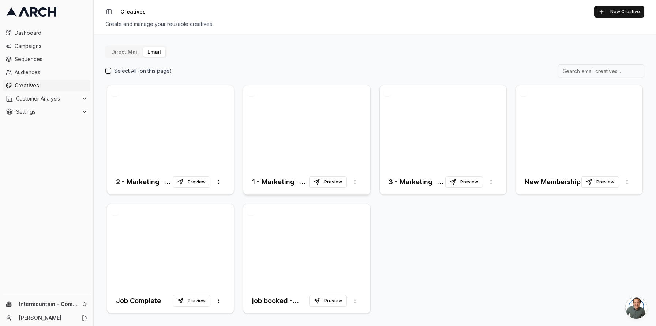
click at [312, 120] on div at bounding box center [306, 127] width 127 height 84
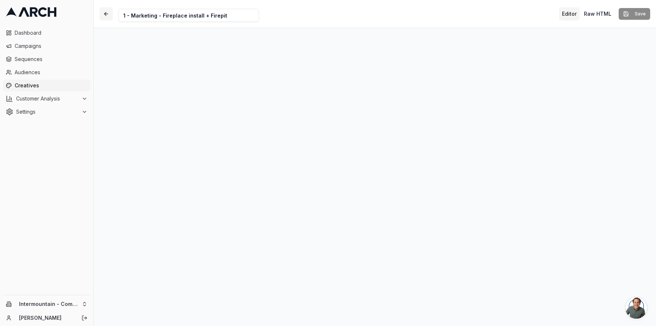
click at [105, 15] on button "button" at bounding box center [105, 13] width 13 height 13
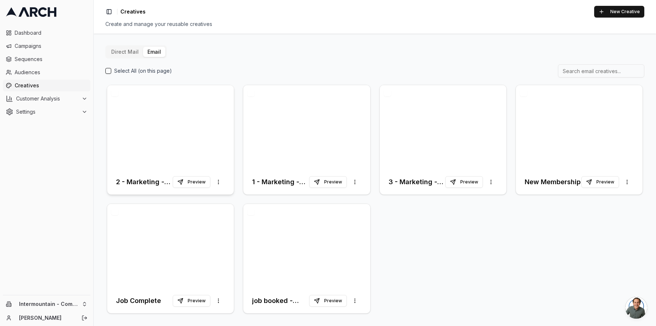
click at [201, 116] on div at bounding box center [170, 127] width 127 height 84
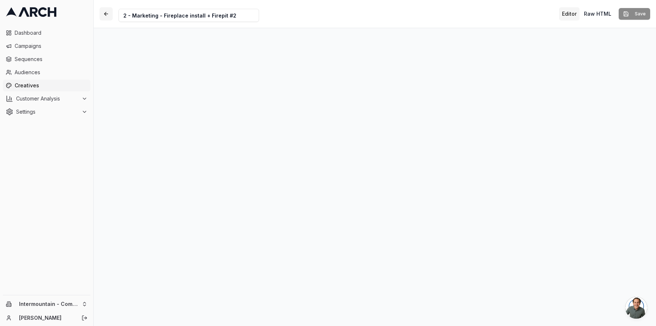
click at [106, 16] on button "button" at bounding box center [105, 13] width 13 height 13
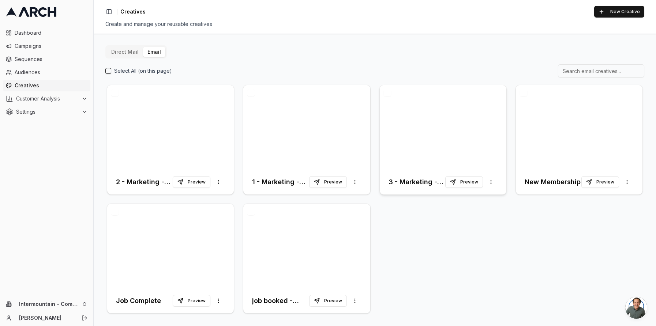
click at [462, 127] on div at bounding box center [443, 127] width 127 height 84
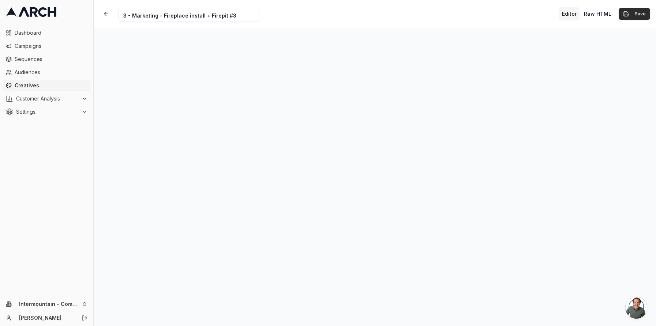
click at [637, 14] on button "Save" at bounding box center [633, 14] width 31 height 12
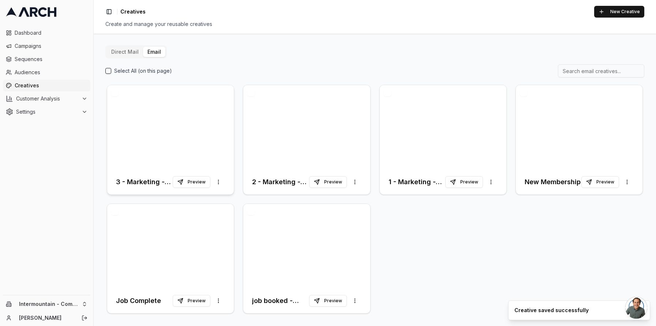
click at [188, 112] on div at bounding box center [170, 127] width 127 height 84
click at [203, 154] on div at bounding box center [170, 127] width 127 height 84
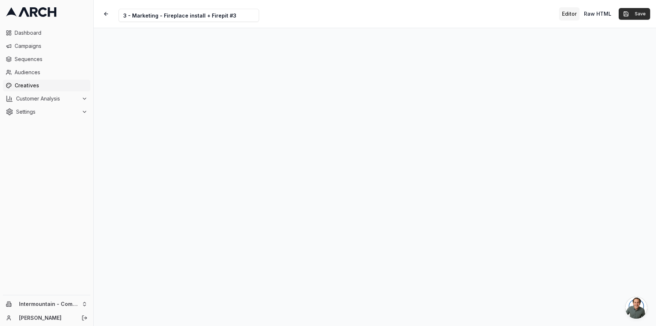
click at [629, 12] on button "Save" at bounding box center [633, 14] width 31 height 12
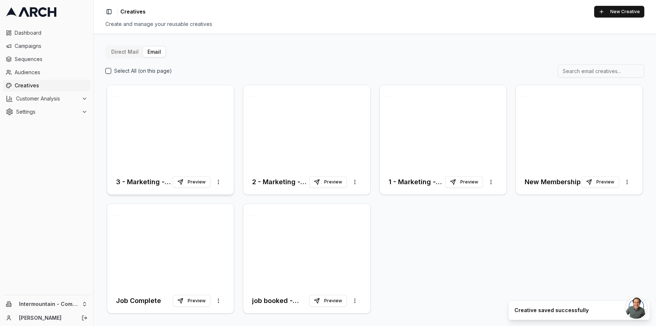
click at [126, 127] on div at bounding box center [170, 127] width 127 height 84
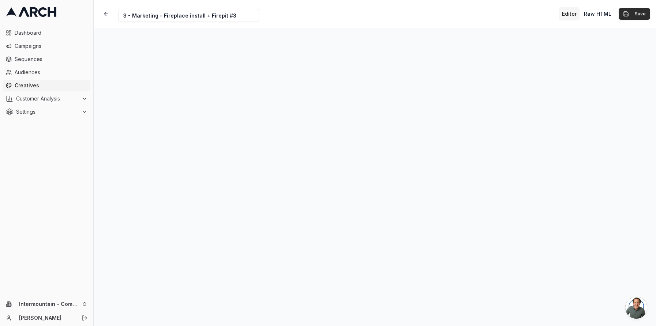
click at [633, 11] on button "Save" at bounding box center [633, 14] width 31 height 12
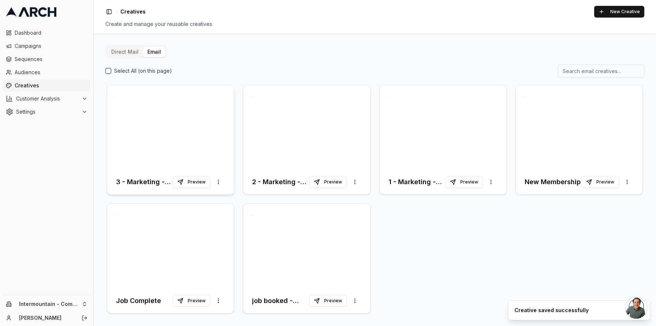
click at [182, 107] on div at bounding box center [170, 127] width 127 height 84
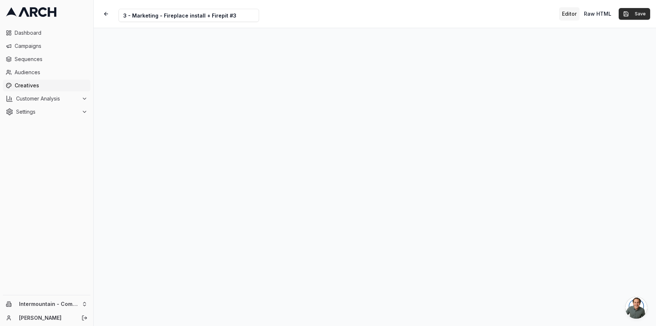
click at [639, 19] on button "Save" at bounding box center [633, 14] width 31 height 12
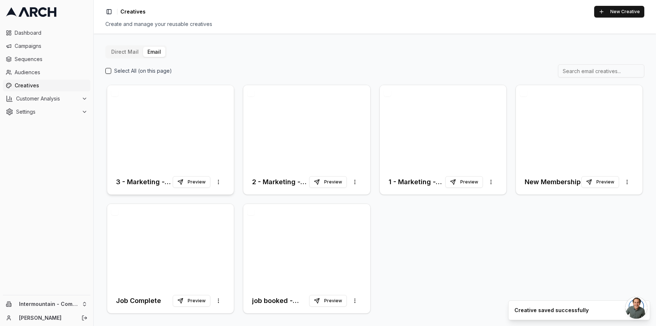
click at [191, 118] on div at bounding box center [170, 127] width 127 height 84
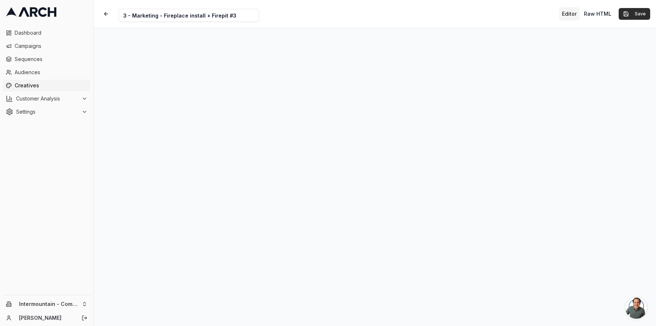
click at [631, 18] on button "Save" at bounding box center [633, 14] width 31 height 12
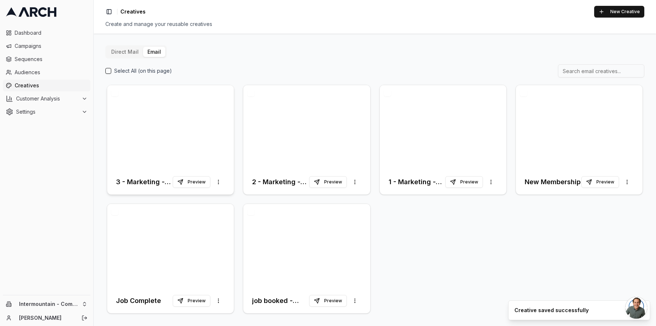
click at [170, 140] on div at bounding box center [170, 127] width 127 height 84
click at [183, 116] on div at bounding box center [170, 127] width 127 height 84
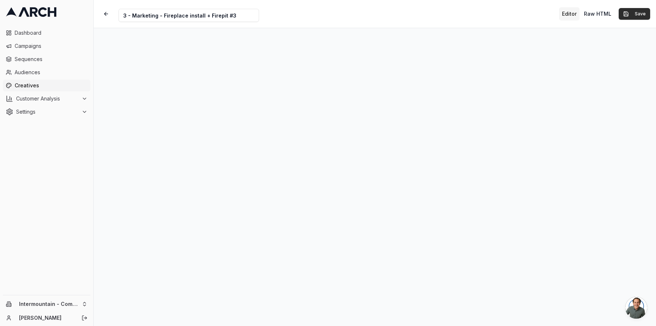
click at [638, 12] on button "Save" at bounding box center [633, 14] width 31 height 12
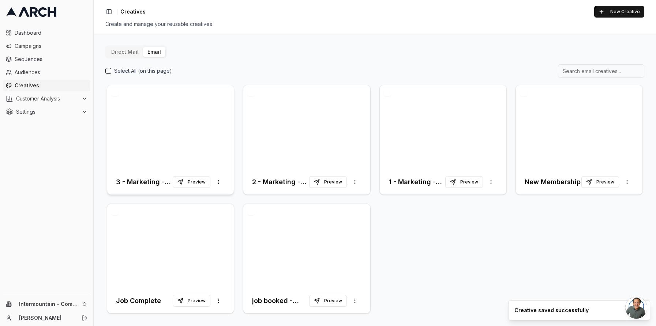
click at [170, 131] on div at bounding box center [170, 127] width 127 height 84
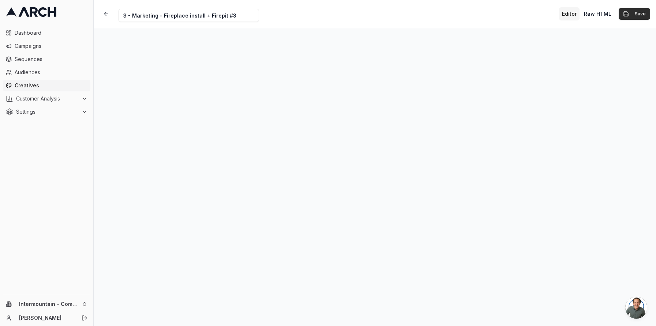
click at [632, 14] on button "Save" at bounding box center [633, 14] width 31 height 12
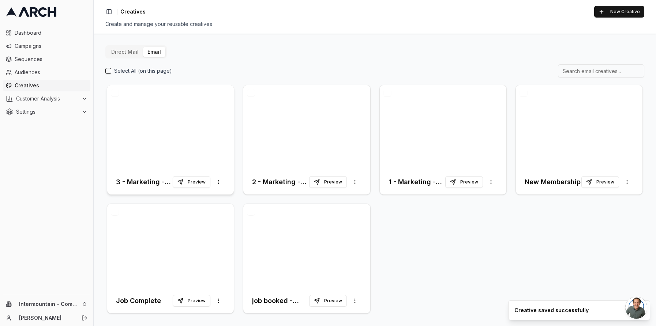
click at [205, 121] on div at bounding box center [170, 127] width 127 height 84
click at [204, 120] on div at bounding box center [170, 127] width 127 height 84
click at [222, 147] on div at bounding box center [170, 127] width 127 height 84
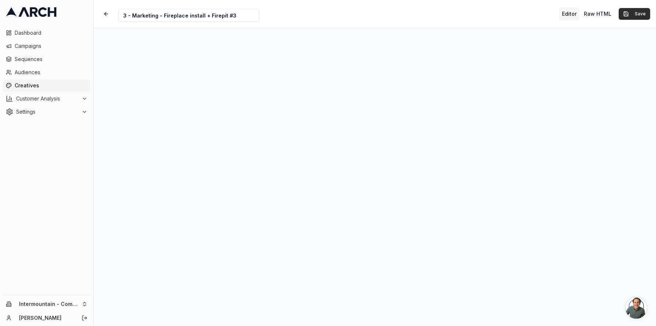
click at [638, 18] on button "Save" at bounding box center [633, 14] width 31 height 12
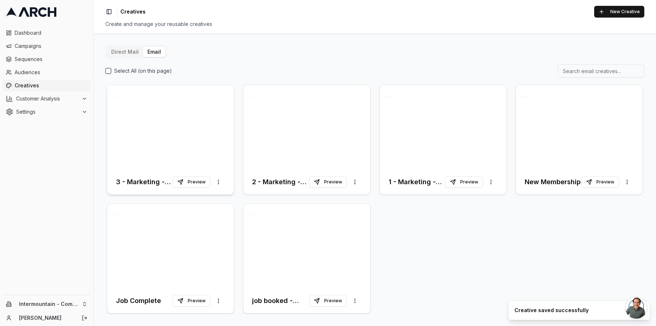
click at [194, 130] on div at bounding box center [170, 127] width 127 height 84
click at [195, 106] on div at bounding box center [170, 127] width 127 height 84
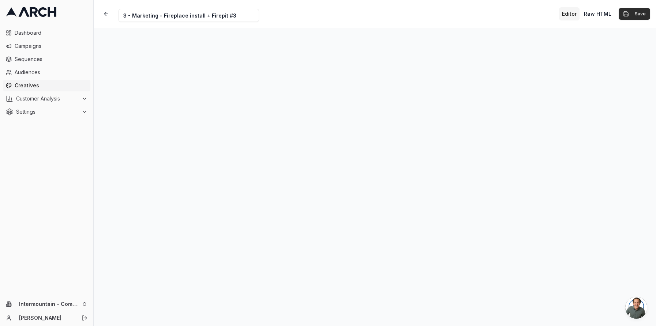
click at [630, 18] on button "Save" at bounding box center [633, 14] width 31 height 12
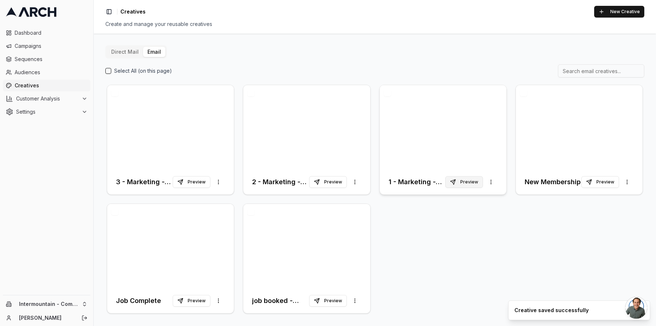
click at [465, 184] on button "Preview" at bounding box center [464, 182] width 38 height 12
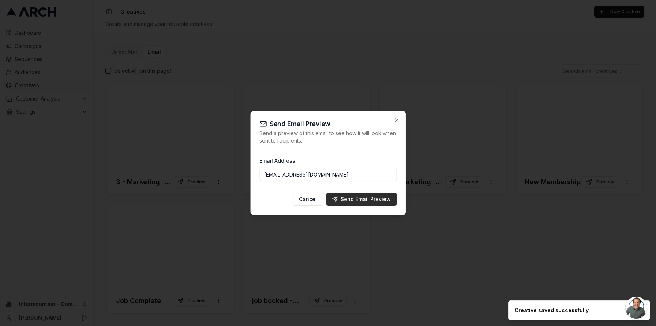
click at [380, 201] on div "Send Email Preview" at bounding box center [361, 199] width 59 height 7
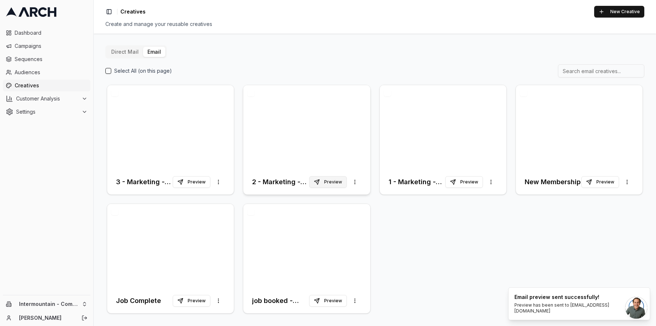
click at [324, 184] on button "Preview" at bounding box center [328, 182] width 38 height 12
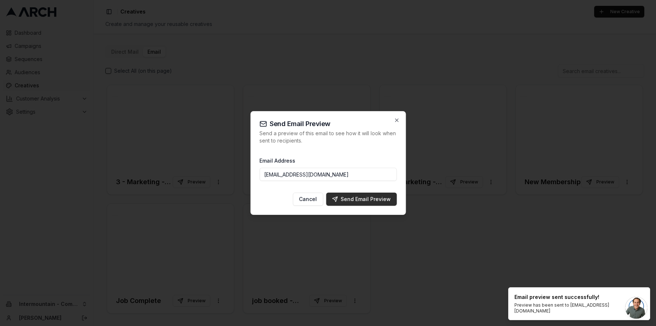
click at [361, 201] on div "Send Email Preview" at bounding box center [361, 199] width 59 height 7
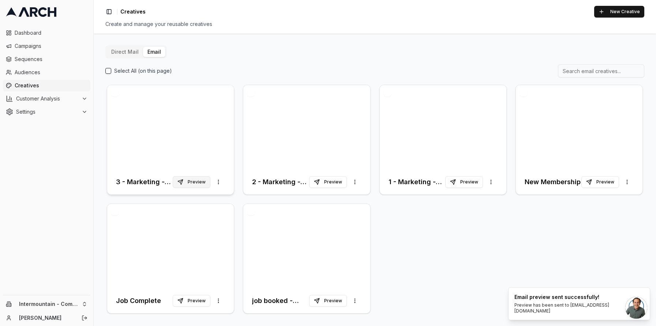
click at [201, 185] on button "Preview" at bounding box center [192, 182] width 38 height 12
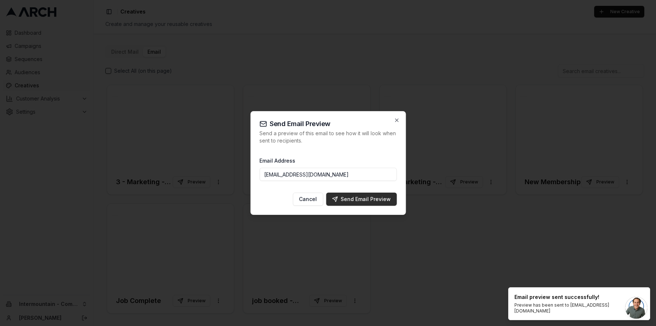
click at [369, 197] on div "Send Email Preview" at bounding box center [361, 199] width 59 height 7
click at [359, 51] on div at bounding box center [328, 163] width 656 height 326
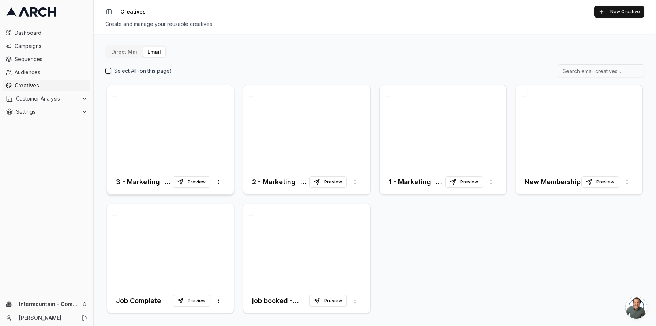
click at [210, 116] on div at bounding box center [170, 127] width 127 height 84
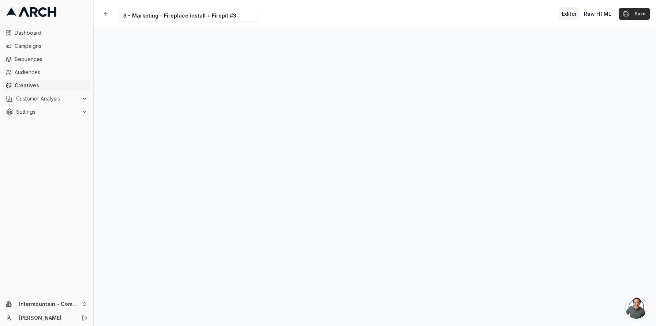
click at [638, 11] on button "Save" at bounding box center [633, 14] width 31 height 12
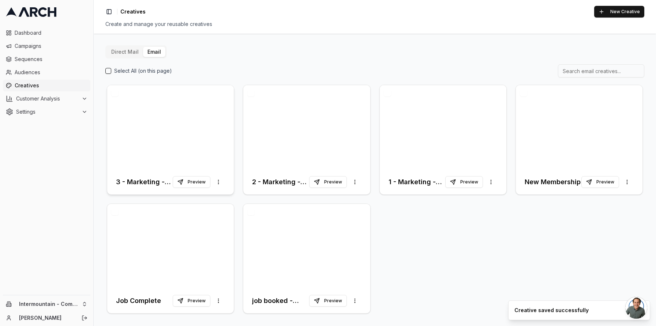
click at [188, 114] on div at bounding box center [170, 127] width 127 height 84
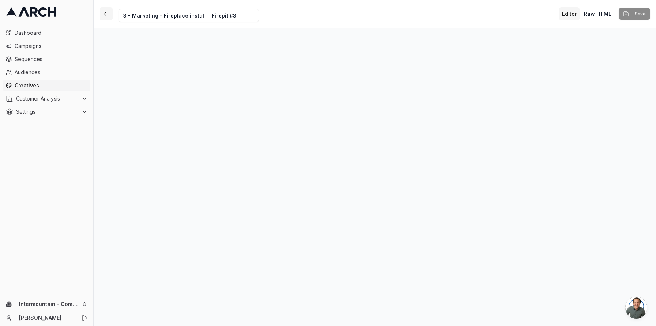
click at [105, 15] on button "button" at bounding box center [105, 13] width 13 height 13
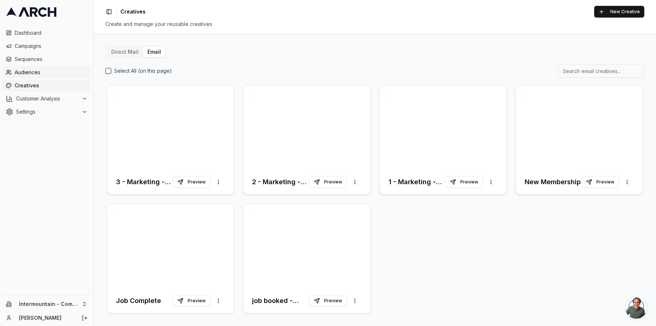
click at [50, 75] on span "Audiences" at bounding box center [51, 72] width 73 height 7
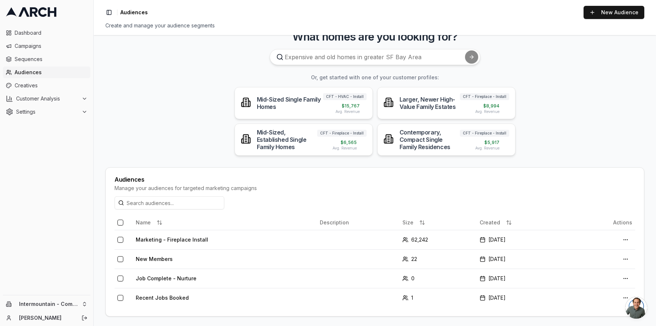
scroll to position [19, 0]
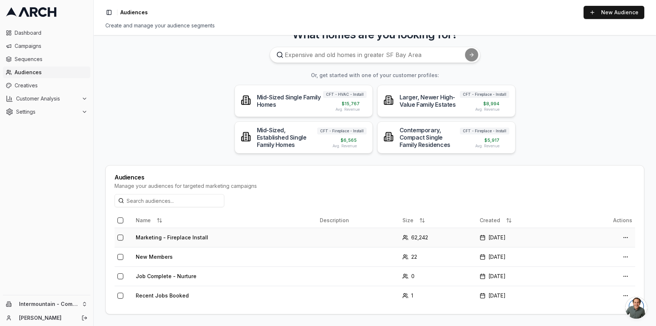
click at [252, 244] on td "Marketing - Fireplace Install" at bounding box center [225, 237] width 184 height 19
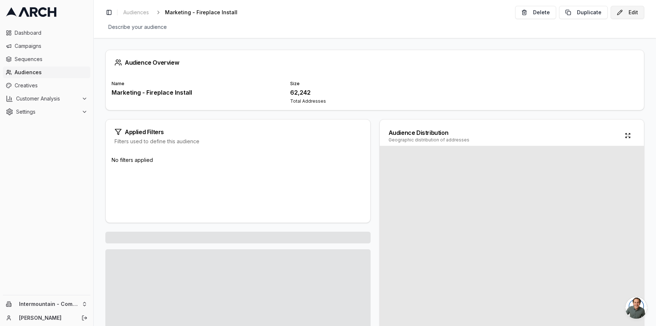
click at [625, 16] on button "Edit" at bounding box center [627, 12] width 34 height 13
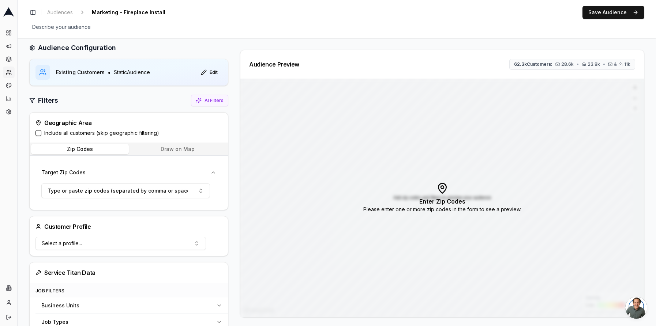
scroll to position [7, 0]
click at [40, 135] on button "Include all customers (skip geographic filtering)" at bounding box center [38, 133] width 6 height 6
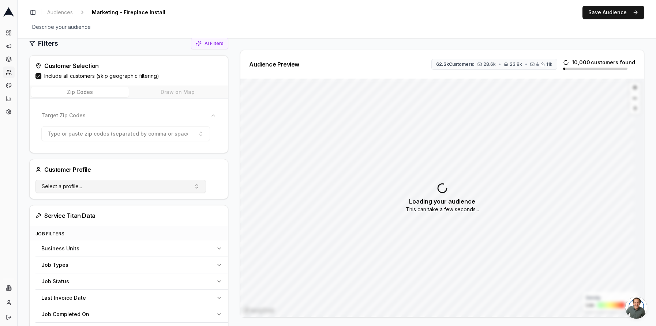
scroll to position [36, 0]
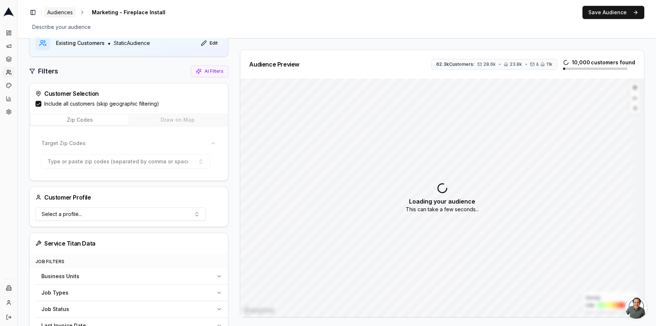
click at [62, 12] on span "Audiences" at bounding box center [60, 12] width 26 height 7
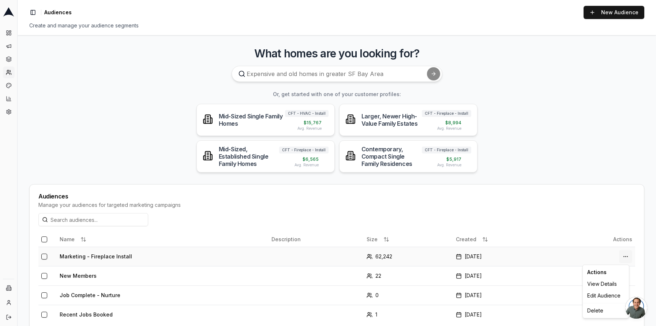
click at [622, 256] on html "Dashboard Campaigns Sequences Audiences Creatives Customer Analysis Settings In…" at bounding box center [328, 163] width 656 height 326
click at [595, 312] on div "Delete" at bounding box center [605, 311] width 43 height 12
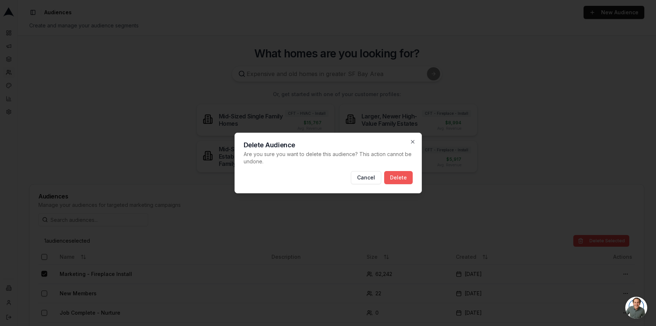
click at [402, 173] on button "Delete" at bounding box center [398, 177] width 29 height 13
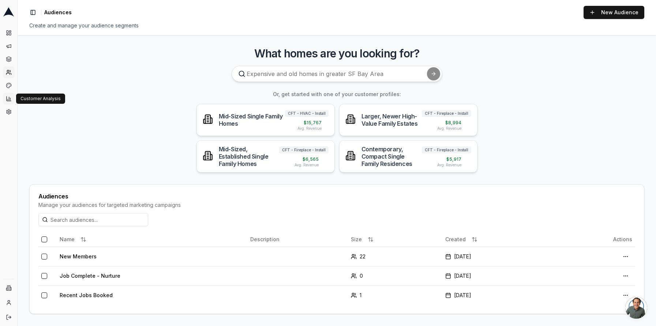
click at [8, 99] on icon at bounding box center [9, 98] width 6 height 7
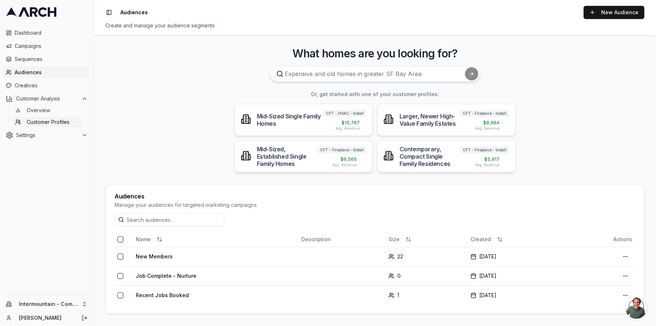
click at [59, 122] on span "Customer Profiles" at bounding box center [48, 121] width 43 height 7
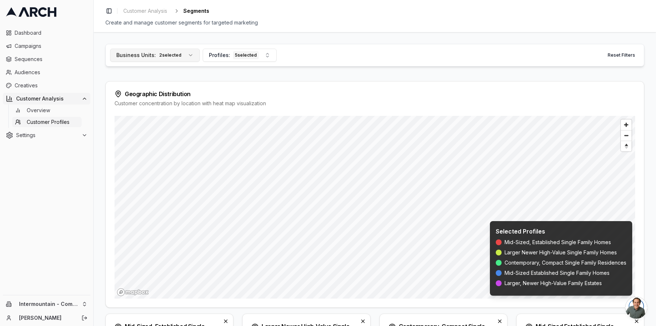
click at [185, 56] on button "Business Units: 2 selected" at bounding box center [155, 55] width 90 height 13
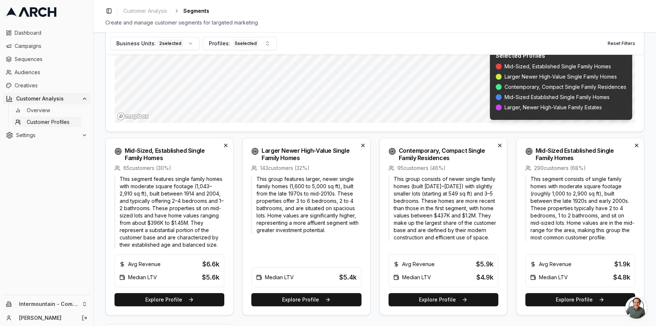
scroll to position [187, 0]
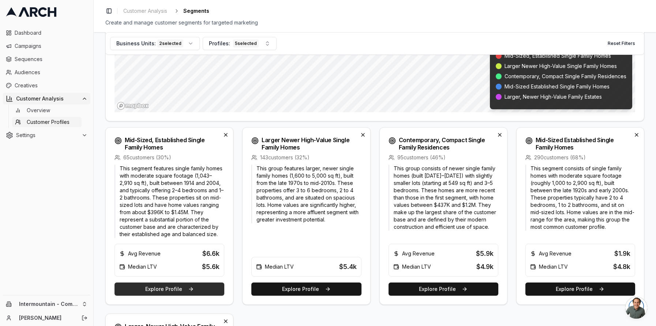
click at [201, 291] on button "Explore Profile" at bounding box center [169, 289] width 110 height 13
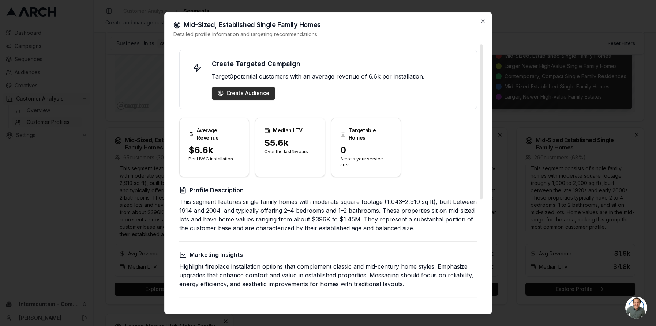
click at [246, 91] on div "Create Audience" at bounding box center [244, 93] width 52 height 7
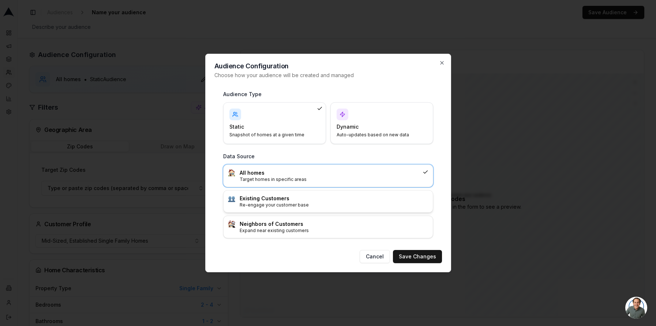
click at [346, 202] on div "Existing Customers Re-engage your customer base" at bounding box center [334, 201] width 189 height 13
click at [413, 258] on button "Save Changes" at bounding box center [417, 256] width 49 height 13
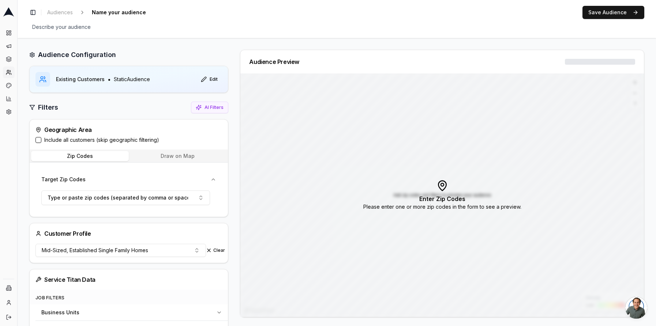
click at [38, 141] on button "Include all customers (skip geographic filtering)" at bounding box center [38, 140] width 6 height 6
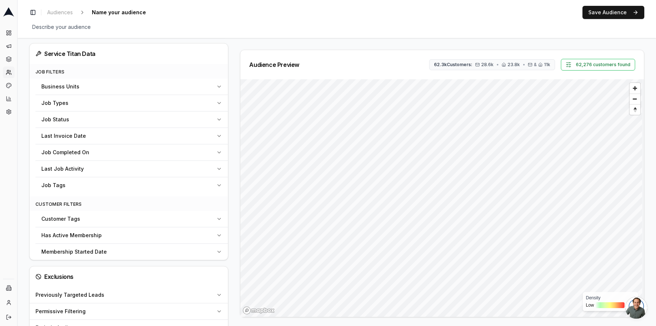
scroll to position [228, 0]
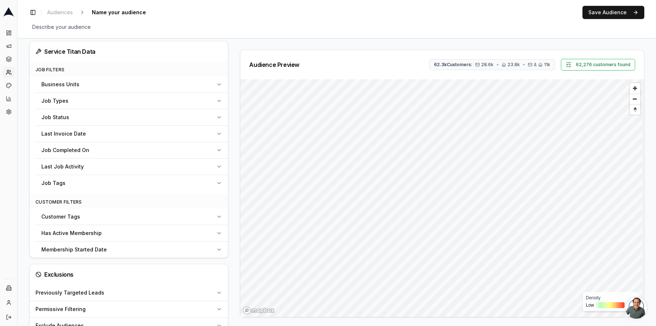
click at [197, 87] on div "Business Units" at bounding box center [127, 84] width 172 height 7
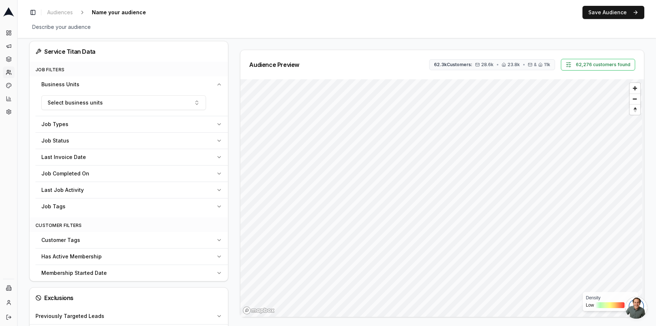
click at [195, 86] on div "Business Units" at bounding box center [127, 84] width 172 height 7
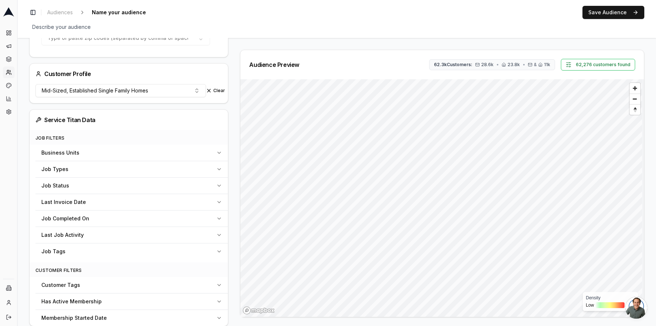
scroll to position [154, 0]
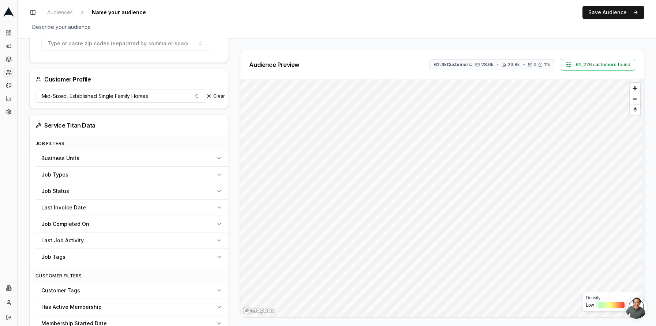
click at [154, 161] on div "Business Units" at bounding box center [127, 158] width 172 height 7
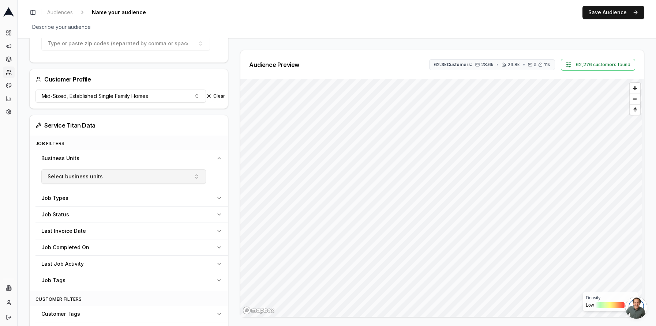
click at [140, 179] on button "Select business units" at bounding box center [123, 176] width 165 height 15
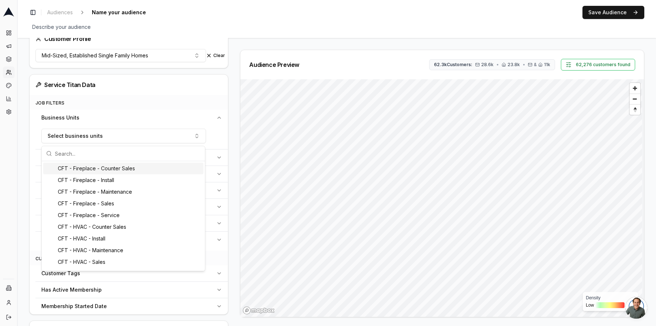
scroll to position [203, 0]
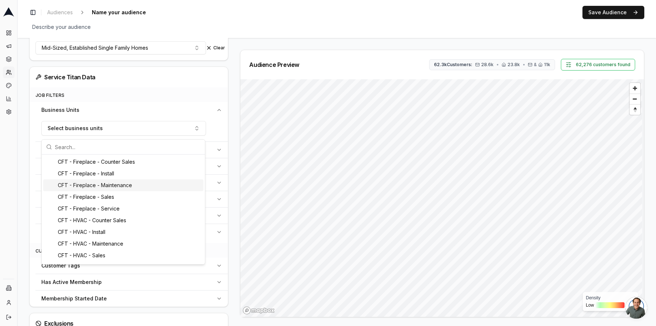
click at [111, 185] on div "CFT - Fireplace - Maintenance" at bounding box center [123, 186] width 160 height 12
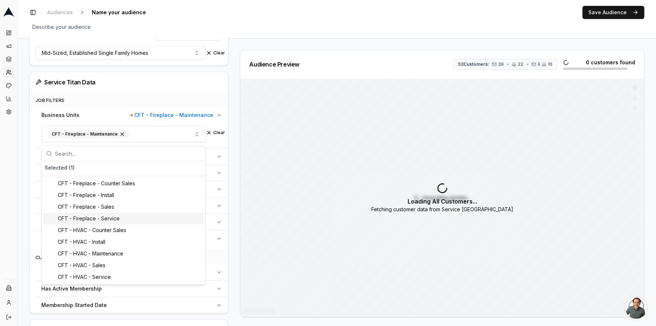
click at [109, 221] on div "CFT - Fireplace - Service" at bounding box center [123, 219] width 160 height 12
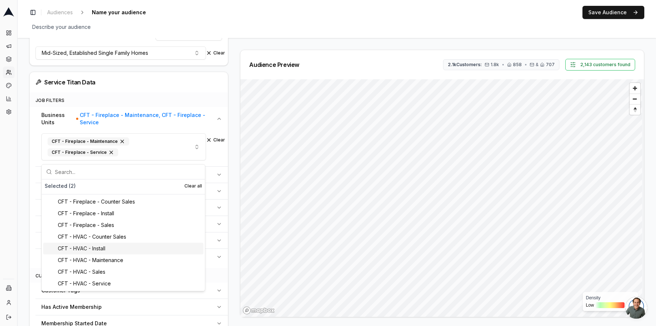
click at [106, 250] on div "CFT - HVAC - Install" at bounding box center [123, 249] width 160 height 12
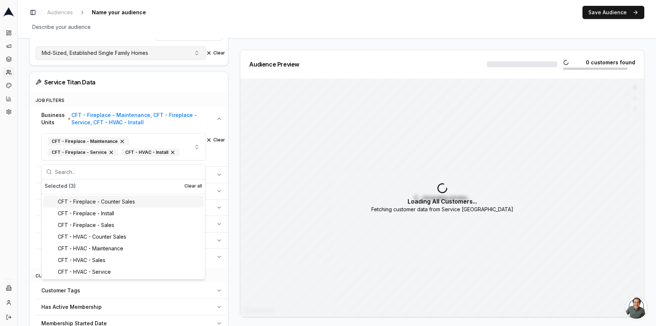
click at [131, 56] on span "Mid-Sized, Established Single Family Homes" at bounding box center [95, 52] width 106 height 7
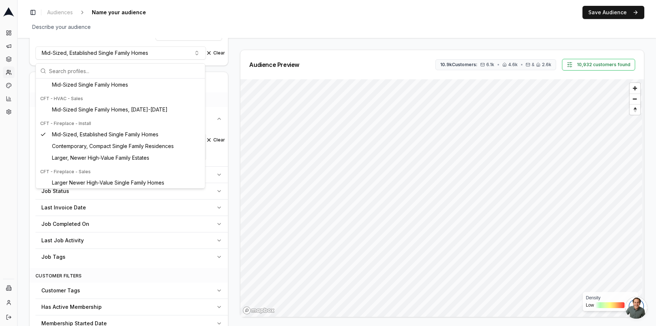
scroll to position [77, 0]
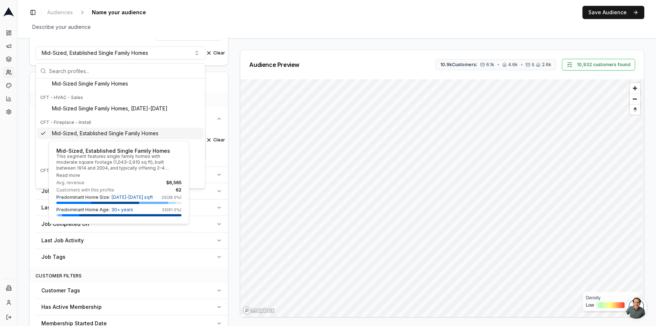
click at [136, 135] on span "Mid-Sized, Established Single Family Homes" at bounding box center [105, 133] width 106 height 7
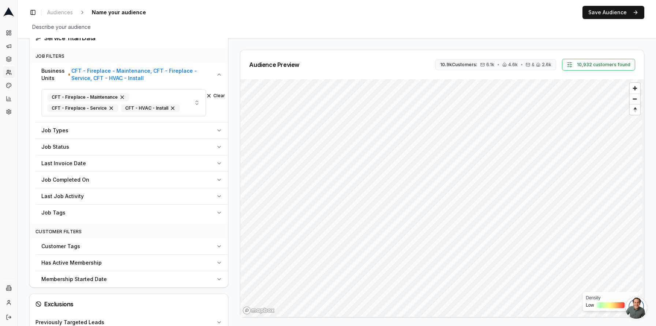
scroll to position [247, 0]
click at [624, 13] on button "Save Audience" at bounding box center [613, 12] width 62 height 13
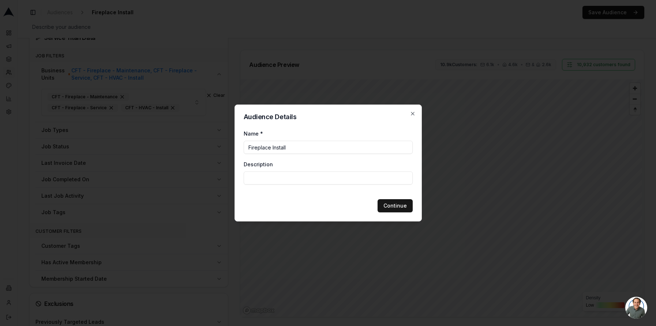
click at [246, 146] on input "Fireplace Install" at bounding box center [328, 147] width 169 height 13
type input "Marketing - Fireplace Install"
click at [394, 206] on button "Continue" at bounding box center [394, 205] width 35 height 13
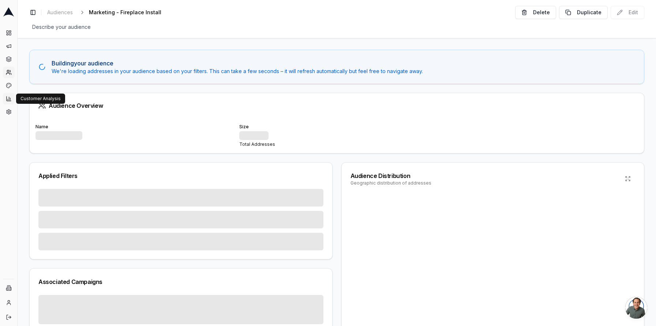
click at [8, 98] on icon at bounding box center [9, 98] width 6 height 7
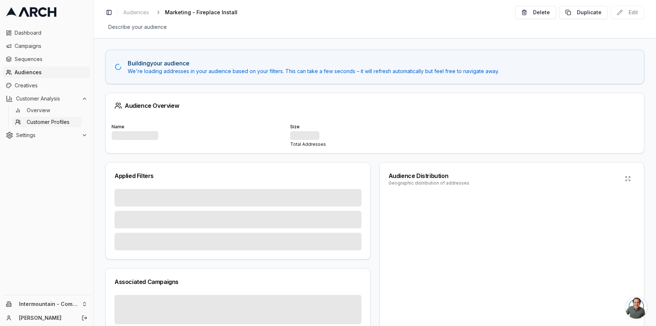
click at [33, 120] on span "Customer Profiles" at bounding box center [48, 121] width 43 height 7
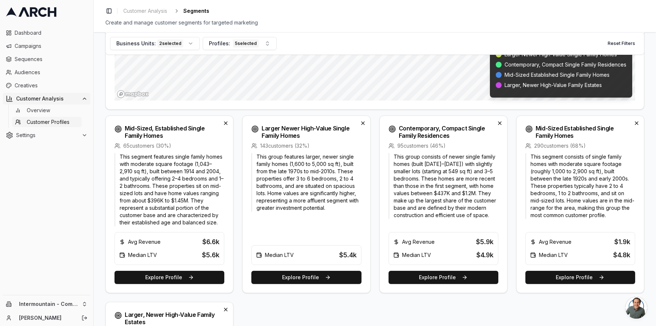
scroll to position [212, 0]
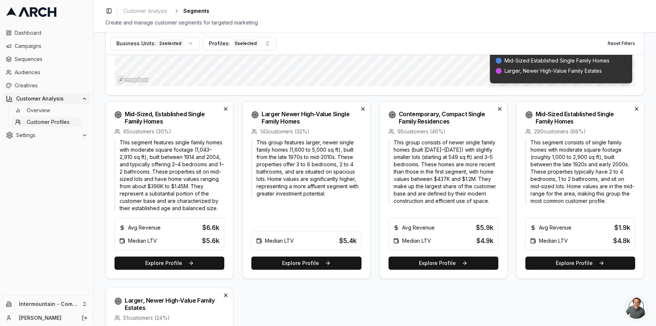
click at [175, 187] on p "This segment features single family homes with moderate square footage (1,043–2…" at bounding box center [169, 175] width 110 height 73
click at [170, 263] on button "Explore Profile" at bounding box center [169, 263] width 110 height 13
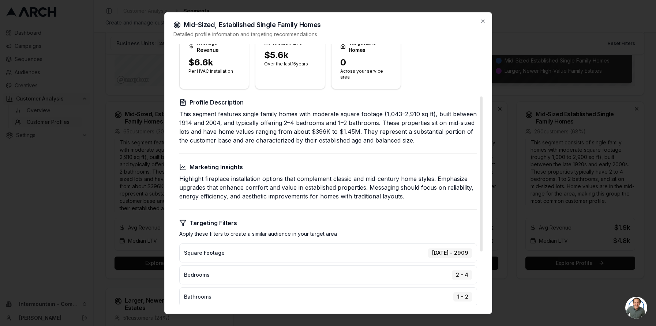
scroll to position [0, 0]
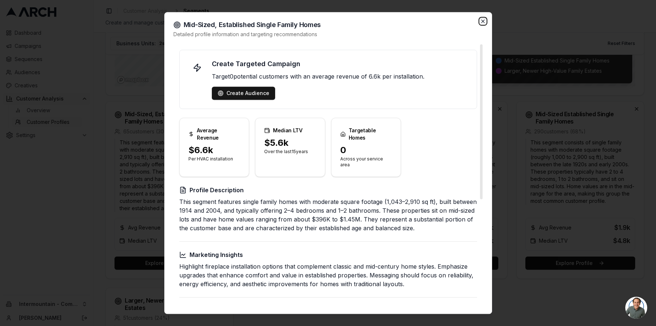
click at [482, 22] on icon "button" at bounding box center [482, 21] width 3 height 3
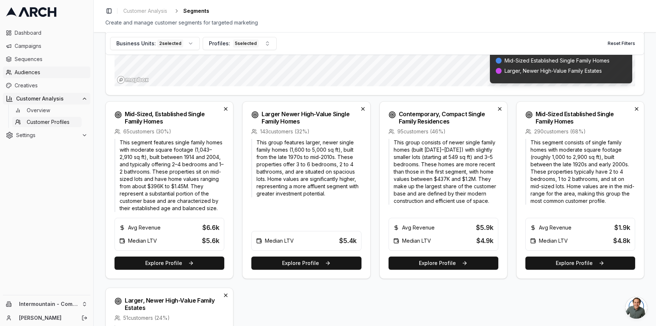
click at [31, 72] on span "Audiences" at bounding box center [51, 72] width 73 height 7
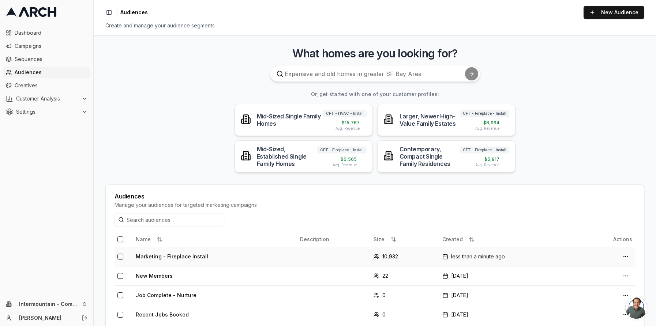
click at [255, 258] on td "Marketing - Fireplace Install" at bounding box center [215, 256] width 164 height 19
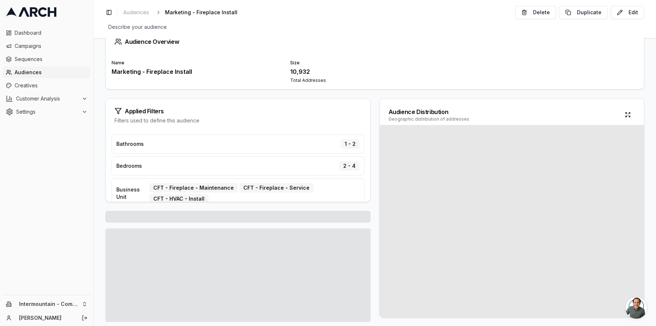
scroll to position [29, 0]
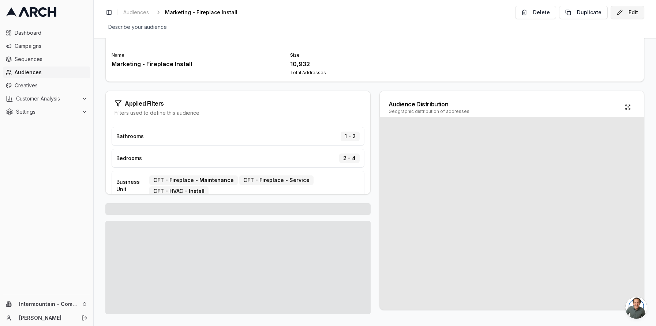
click at [624, 12] on button "Edit" at bounding box center [627, 12] width 34 height 13
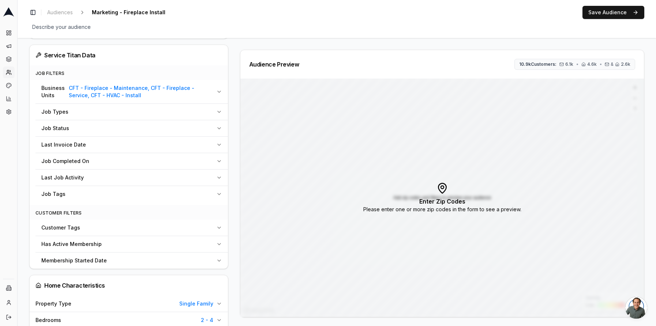
scroll to position [226, 0]
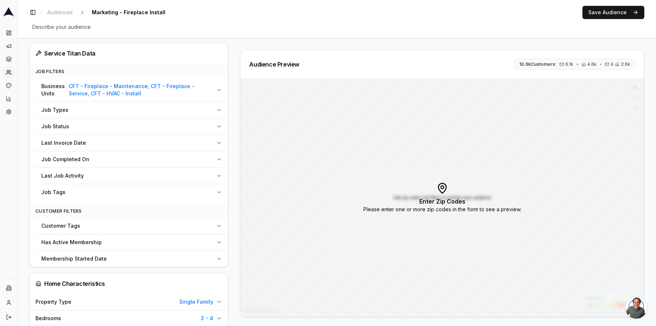
click at [112, 180] on div "Last Job Activity" at bounding box center [127, 175] width 172 height 7
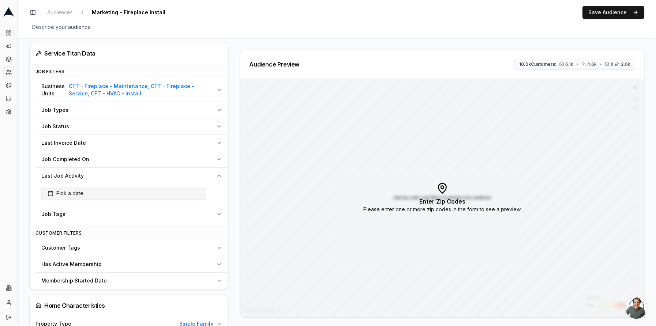
click at [107, 193] on button "Pick a date" at bounding box center [123, 193] width 165 height 13
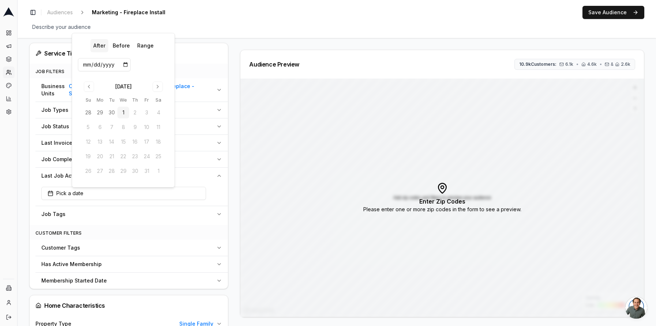
click at [101, 47] on button "After" at bounding box center [99, 45] width 18 height 13
click at [127, 64] on input "date" at bounding box center [104, 64] width 53 height 13
click at [125, 64] on input "date" at bounding box center [104, 64] width 53 height 13
click at [163, 64] on div "After Before Range [DATE] Su Mo Tu We Th Fr Sa 28 29 30 1 2 3 4 5 6 7 8 9 10 11…" at bounding box center [123, 110] width 91 height 142
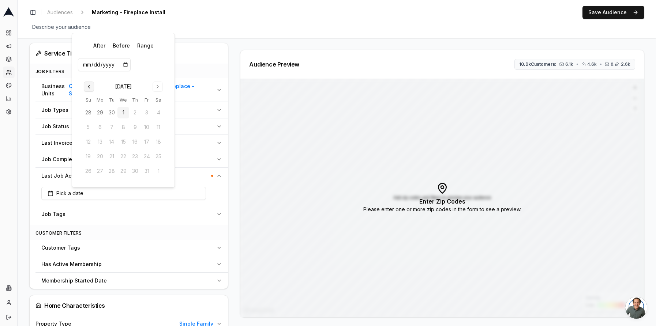
click at [91, 89] on button "Go to previous month" at bounding box center [89, 87] width 10 height 10
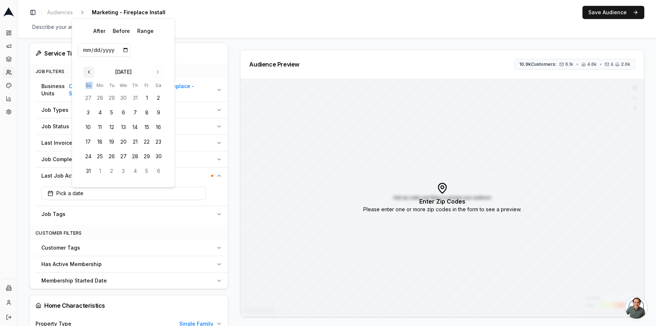
click at [91, 89] on th "Su" at bounding box center [88, 86] width 12 height 8
click at [87, 74] on button "Go to previous month" at bounding box center [89, 72] width 10 height 10
click at [87, 74] on div "After Before Range [DATE] Su Mo Tu We Th Fr Sa 29 30 1 2 3 4 5 6 7 8 9 10 11 12…" at bounding box center [123, 110] width 91 height 142
click at [114, 65] on input "date" at bounding box center [104, 64] width 53 height 13
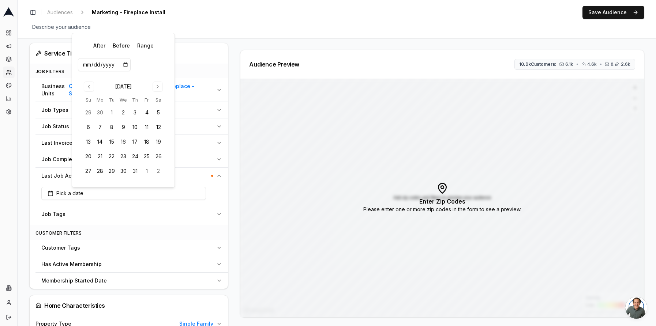
click at [124, 65] on input "date" at bounding box center [104, 64] width 53 height 13
click at [91, 88] on button "Go to previous month" at bounding box center [89, 87] width 10 height 10
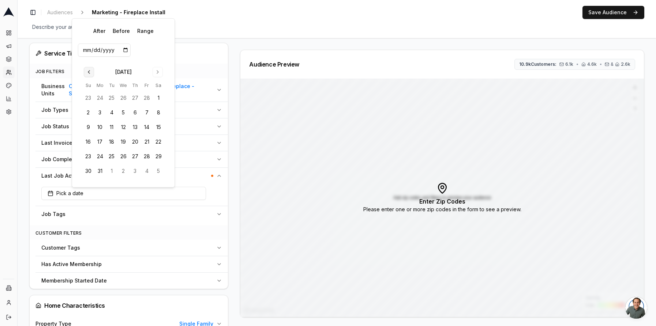
click at [91, 88] on th "Su" at bounding box center [88, 86] width 12 height 8
click at [89, 72] on button "Go to previous month" at bounding box center [89, 72] width 10 height 10
click at [89, 72] on div "After Before Range March 2025 Su Mo Tu We Th Fr Sa 23 24 25 26 27 28 1 2 3 4 5 …" at bounding box center [123, 103] width 91 height 157
click at [89, 72] on div "After Before Range February 2025 Su Mo Tu We Th Fr Sa 26 27 28 29 30 31 1 2 3 4…" at bounding box center [123, 110] width 91 height 142
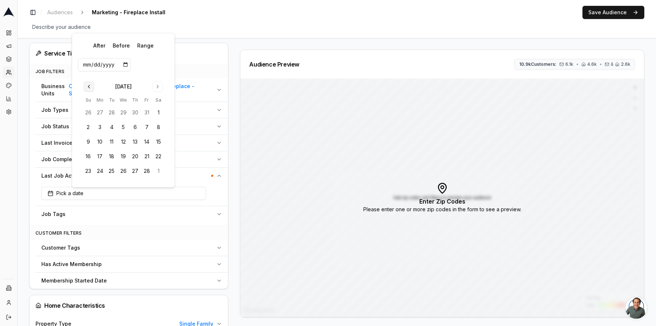
click at [90, 84] on button "Go to previous month" at bounding box center [89, 87] width 10 height 10
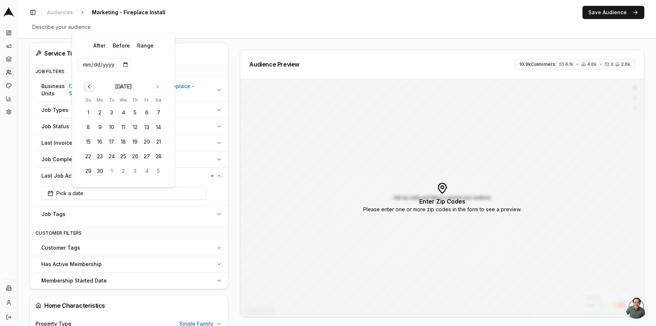
click at [90, 84] on button "Go to previous month" at bounding box center [89, 87] width 10 height 10
click at [90, 96] on th "Su" at bounding box center [88, 100] width 12 height 8
click at [90, 84] on th "Su" at bounding box center [88, 86] width 12 height 8
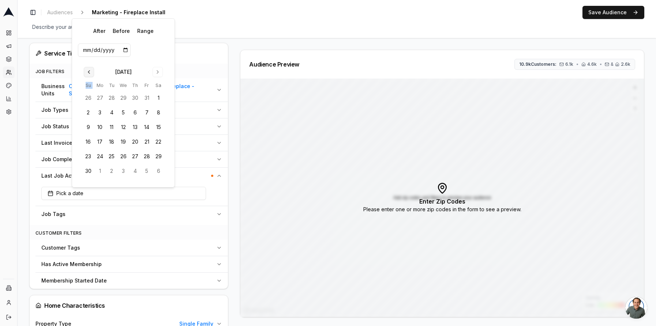
click at [88, 76] on button "Go to previous month" at bounding box center [89, 72] width 10 height 10
click at [88, 76] on div "After Before Range May 2024 Su Mo Tu We Th Fr Sa 28 29 30 1 2 3 4 5 6 7 8 9 10 …" at bounding box center [123, 110] width 91 height 142
click at [88, 83] on button "Go to previous month" at bounding box center [89, 87] width 10 height 10
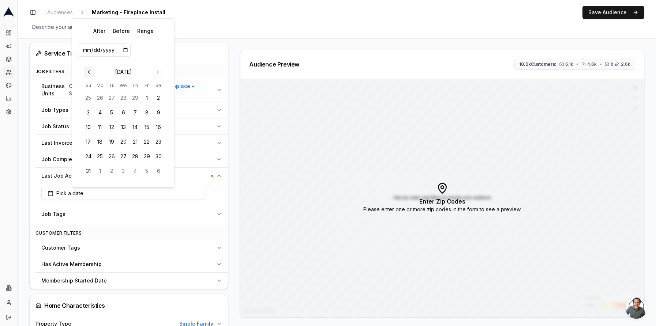
click at [88, 83] on th "Su" at bounding box center [88, 86] width 12 height 8
click at [88, 75] on button "Go to previous month" at bounding box center [89, 72] width 10 height 10
click at [88, 75] on div "After Before Range March 2024 Su Mo Tu We Th Fr Sa 25 26 27 28 29 1 2 3 4 5 6 7…" at bounding box center [123, 103] width 91 height 157
click at [88, 82] on button "Go to previous month" at bounding box center [89, 87] width 10 height 10
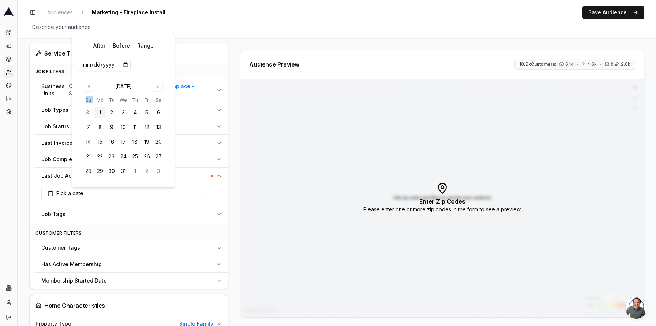
click at [102, 114] on button "1" at bounding box center [100, 113] width 12 height 12
click at [99, 115] on button "1" at bounding box center [100, 113] width 12 height 12
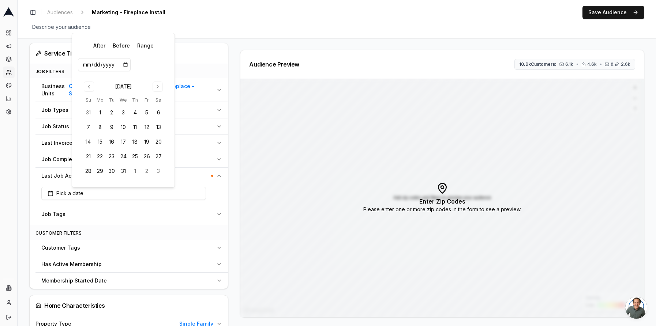
click at [139, 78] on div "January 2024 Su Mo Tu We Th Fr Sa 31 1 2 3 4 5 6 7 8 9 10 11 12 13 14 15 16 17 …" at bounding box center [123, 129] width 91 height 104
click at [95, 47] on button "After" at bounding box center [99, 45] width 18 height 13
click at [100, 111] on button "1" at bounding box center [100, 113] width 12 height 12
type input "2024-01-01"
click at [193, 56] on div "Service Titan Data" at bounding box center [128, 53] width 187 height 9
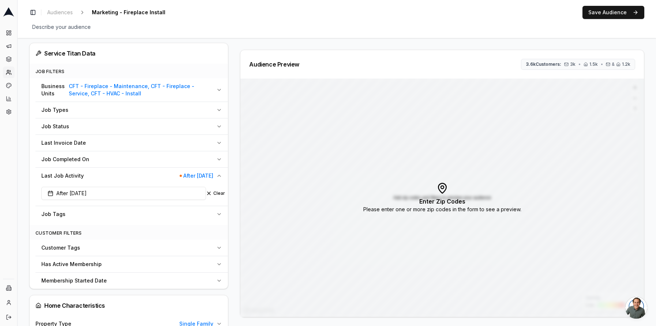
click at [229, 184] on div "Audience Configuration Existing Customers • Static Audience Edit Filters AI Fil…" at bounding box center [131, 277] width 205 height 919
click at [410, 196] on div "Enter Zip Codes Please enter one or more zip codes in the form to see a preview." at bounding box center [441, 198] width 403 height 238
click at [553, 67] on span "3.6k Customers:" at bounding box center [542, 64] width 35 height 6
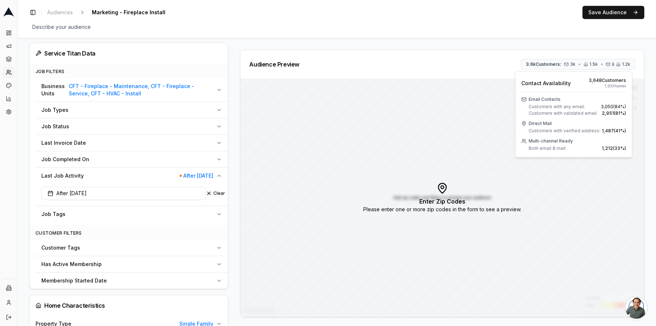
click at [436, 72] on div "Audience Preview 3.6k Customers: 3k • 1.5k • & 1.2k" at bounding box center [441, 64] width 403 height 29
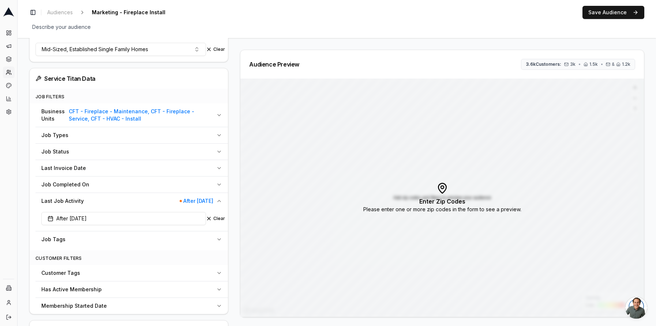
scroll to position [207, 0]
click at [233, 201] on div "Audience Configuration Existing Customers • Static Audience Edit Filters AI Fil…" at bounding box center [131, 302] width 205 height 919
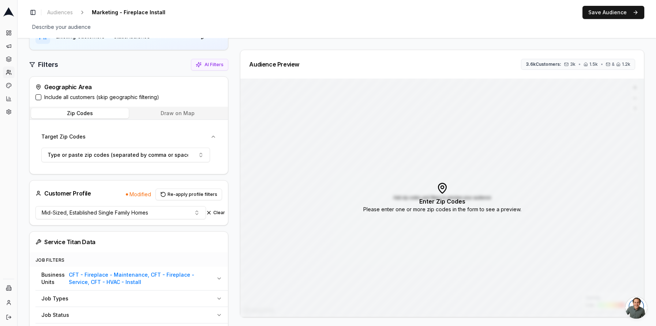
scroll to position [0, 0]
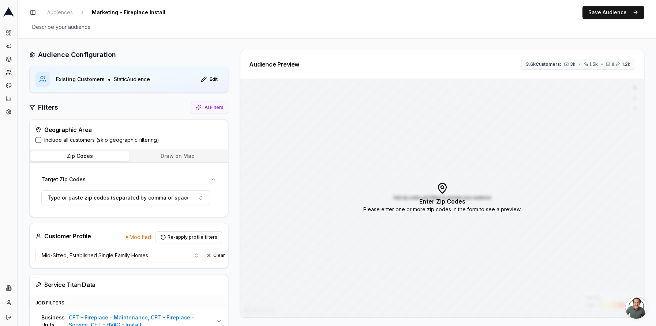
click at [52, 140] on label "Include all customers (skip geographic filtering)" at bounding box center [101, 139] width 115 height 7
click at [41, 140] on button "Include all customers (skip geographic filtering)" at bounding box center [38, 140] width 6 height 6
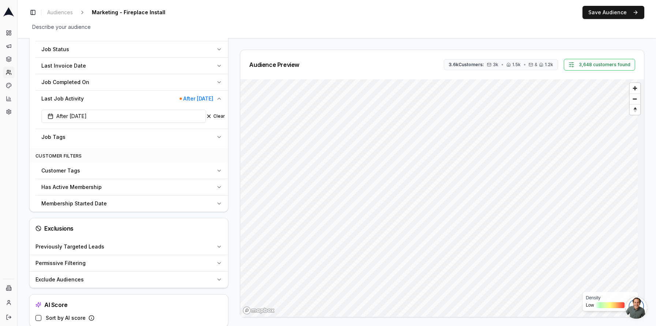
scroll to position [324, 0]
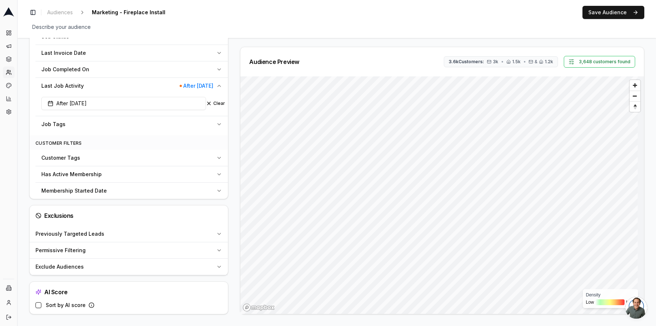
click at [152, 268] on div "Exclude Audiences" at bounding box center [124, 266] width 178 height 7
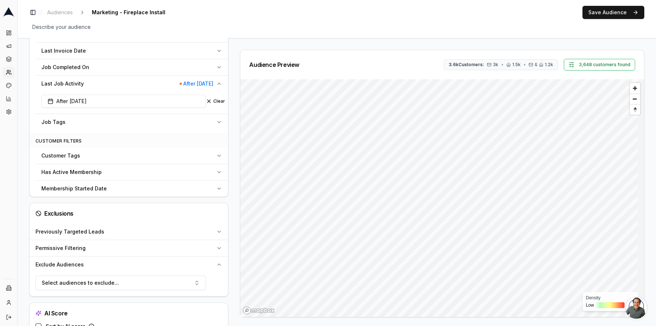
scroll to position [328, 0]
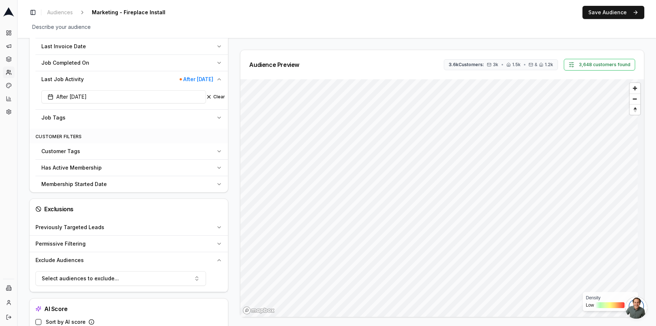
click at [144, 289] on div "Select audiences to exclude..." at bounding box center [129, 279] width 198 height 23
click at [147, 283] on button "Select audiences to exclude..." at bounding box center [120, 278] width 170 height 15
click at [145, 301] on div "AI Score" at bounding box center [129, 309] width 198 height 20
click at [614, 16] on button "Save Audience" at bounding box center [613, 12] width 62 height 13
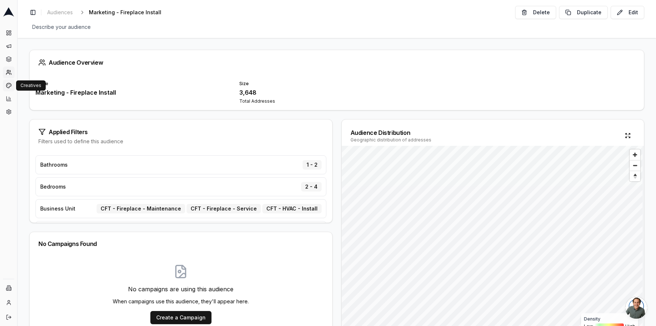
click at [10, 84] on icon at bounding box center [9, 86] width 6 height 6
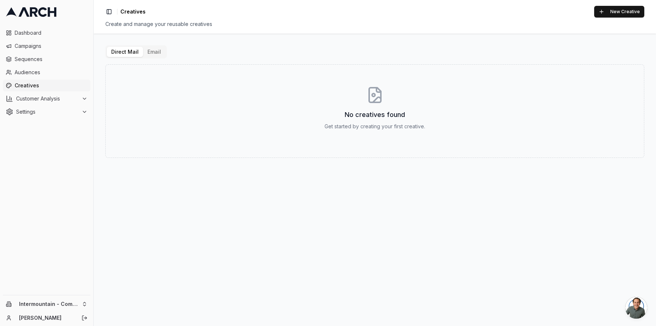
click at [158, 54] on button "Email" at bounding box center [154, 52] width 22 height 10
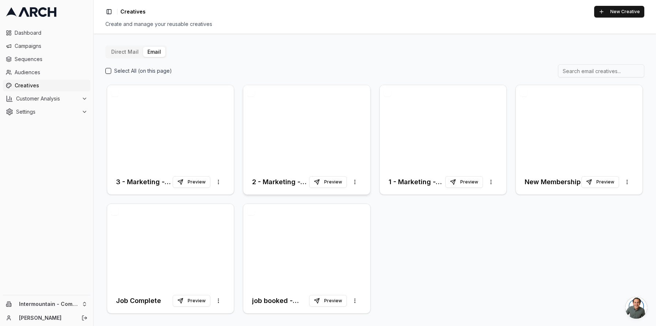
click at [322, 127] on div at bounding box center [306, 127] width 127 height 84
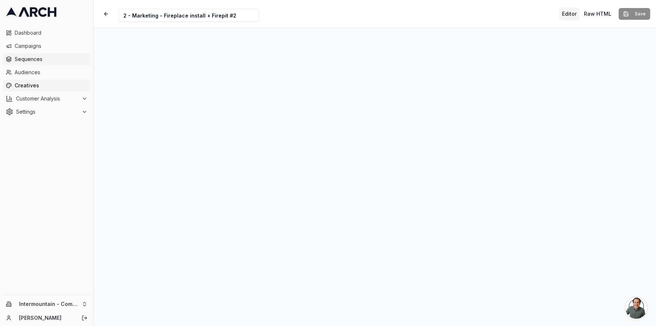
click at [25, 60] on span "Sequences" at bounding box center [51, 59] width 73 height 7
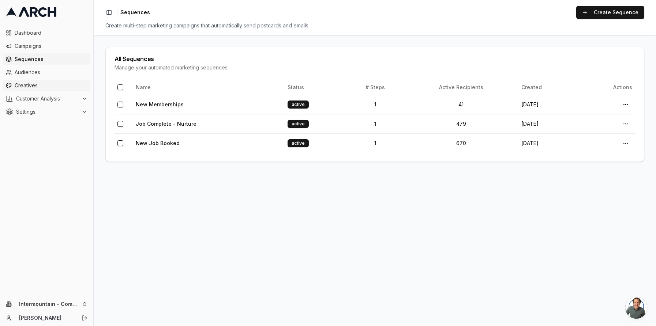
click at [53, 84] on span "Creatives" at bounding box center [51, 85] width 73 height 7
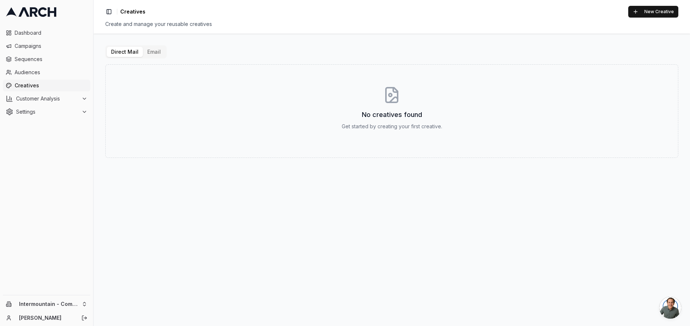
click at [151, 50] on button "Email" at bounding box center [154, 52] width 22 height 10
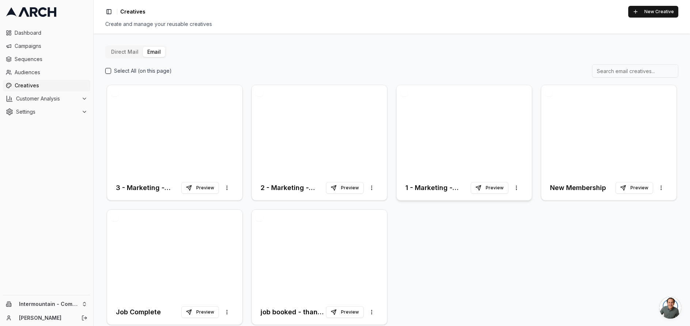
click at [440, 127] on div at bounding box center [464, 130] width 135 height 90
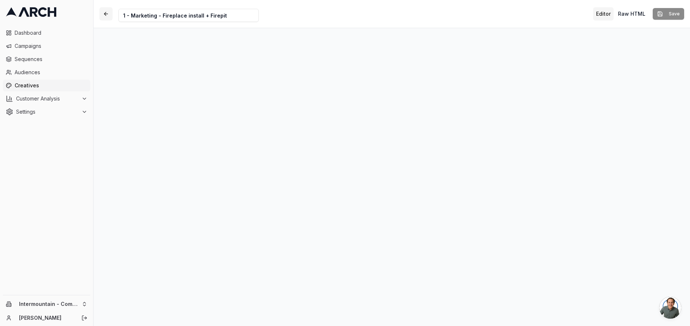
click at [108, 15] on button "button" at bounding box center [105, 13] width 13 height 13
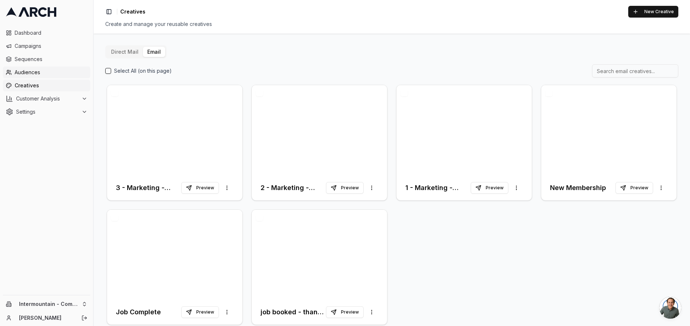
click at [30, 77] on link "Audiences" at bounding box center [46, 73] width 87 height 12
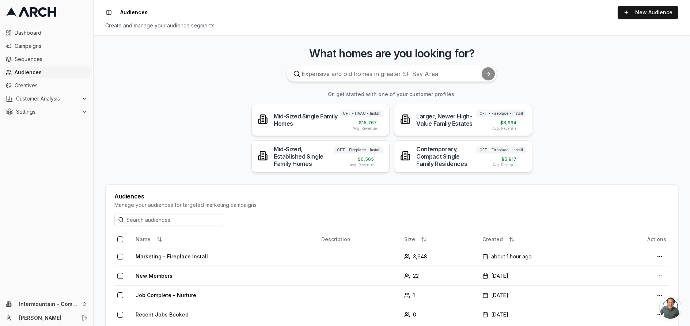
click at [63, 312] on div "Intermountain - Comfort Solutions [PERSON_NAME]" at bounding box center [46, 310] width 93 height 31
click at [67, 302] on html "Dashboard Campaigns Sequences Audiences Creatives Customer Analysis Settings In…" at bounding box center [345, 163] width 690 height 326
click at [162, 294] on div "Intermountain - Superior Water & Air" at bounding box center [135, 297] width 81 height 19
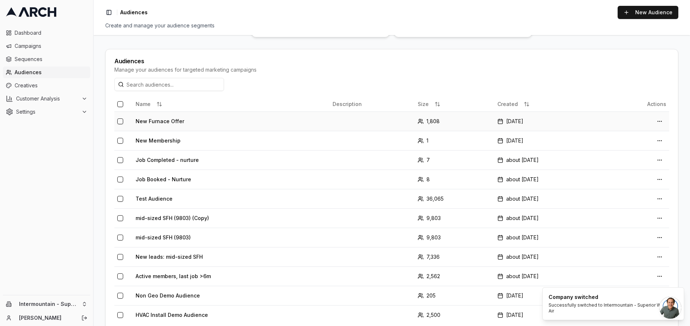
scroll to position [155, 0]
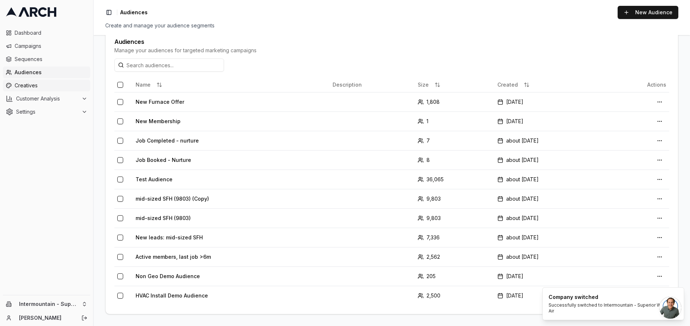
click at [38, 84] on span "Creatives" at bounding box center [51, 85] width 73 height 7
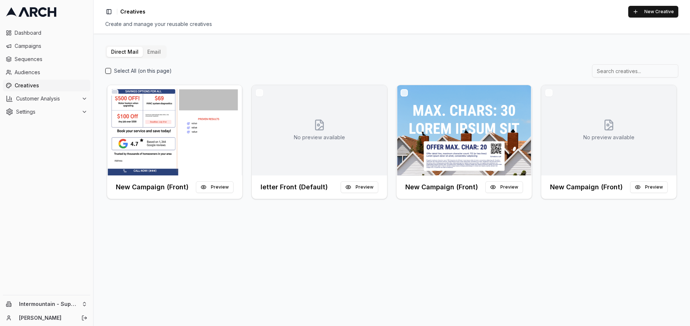
click at [153, 51] on button "Email" at bounding box center [154, 52] width 22 height 10
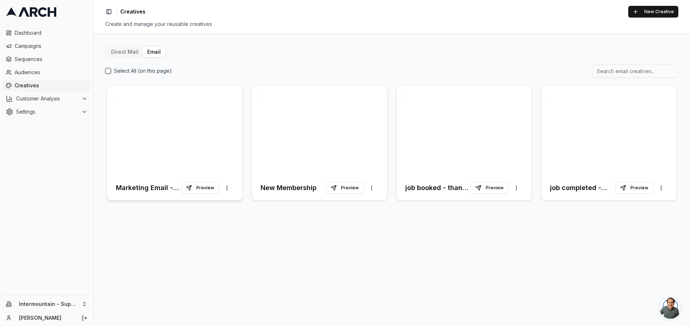
click at [205, 113] on div at bounding box center [174, 130] width 135 height 90
